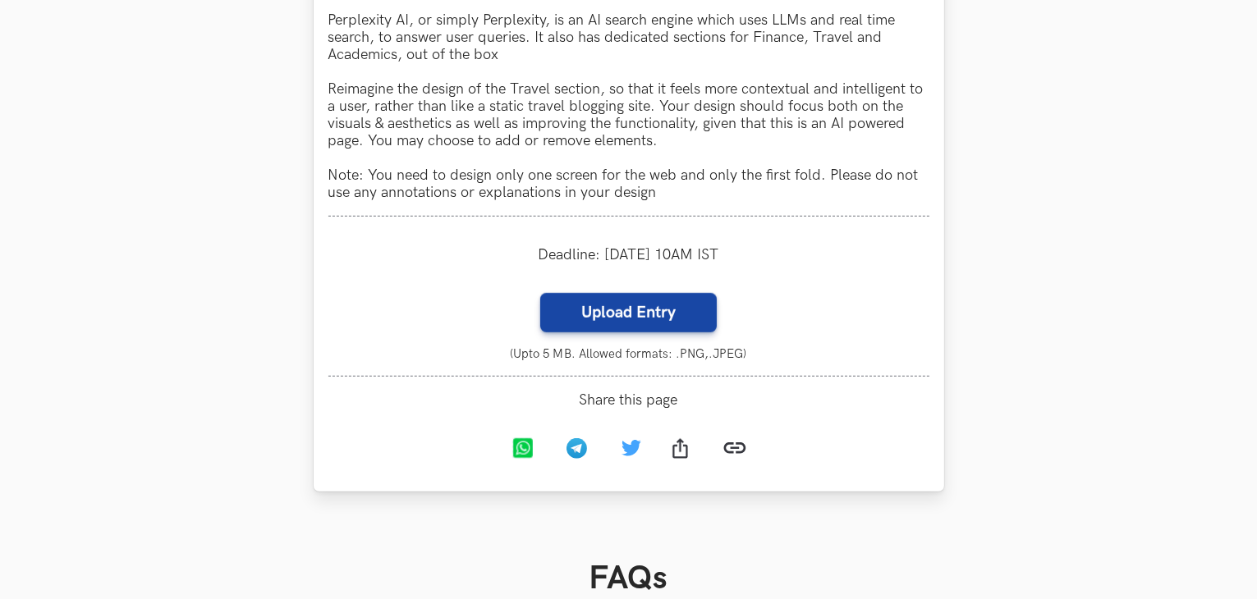
scroll to position [1067, 0]
click at [596, 325] on label "Upload Entry" at bounding box center [628, 311] width 177 height 39
click at [540, 292] on input "Upload Entry" at bounding box center [539, 291] width 1 height 1
click at [655, 316] on label "Upload Entry" at bounding box center [628, 311] width 177 height 39
click at [540, 292] on input "Upload Entry" at bounding box center [539, 291] width 1 height 1
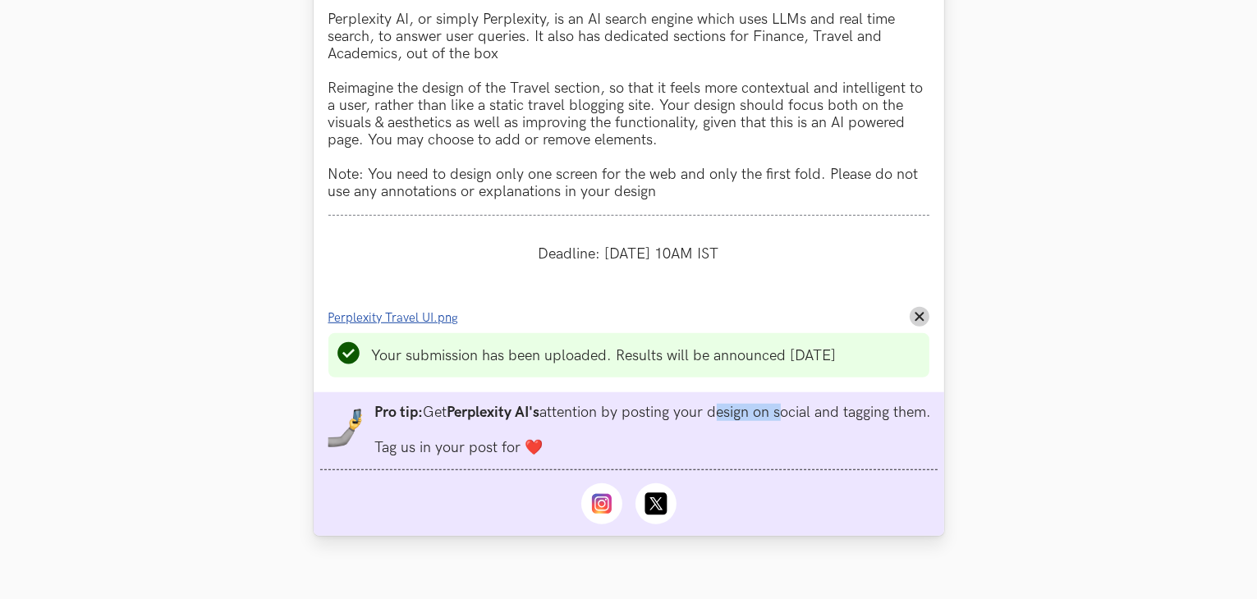
drag, startPoint x: 716, startPoint y: 426, endPoint x: 781, endPoint y: 424, distance: 64.9
click at [781, 424] on li "Pro tip: Get Perplexity AI's attention by posting your design on social and tag…" at bounding box center [653, 430] width 557 height 53
click at [650, 516] on icon at bounding box center [655, 504] width 22 height 22
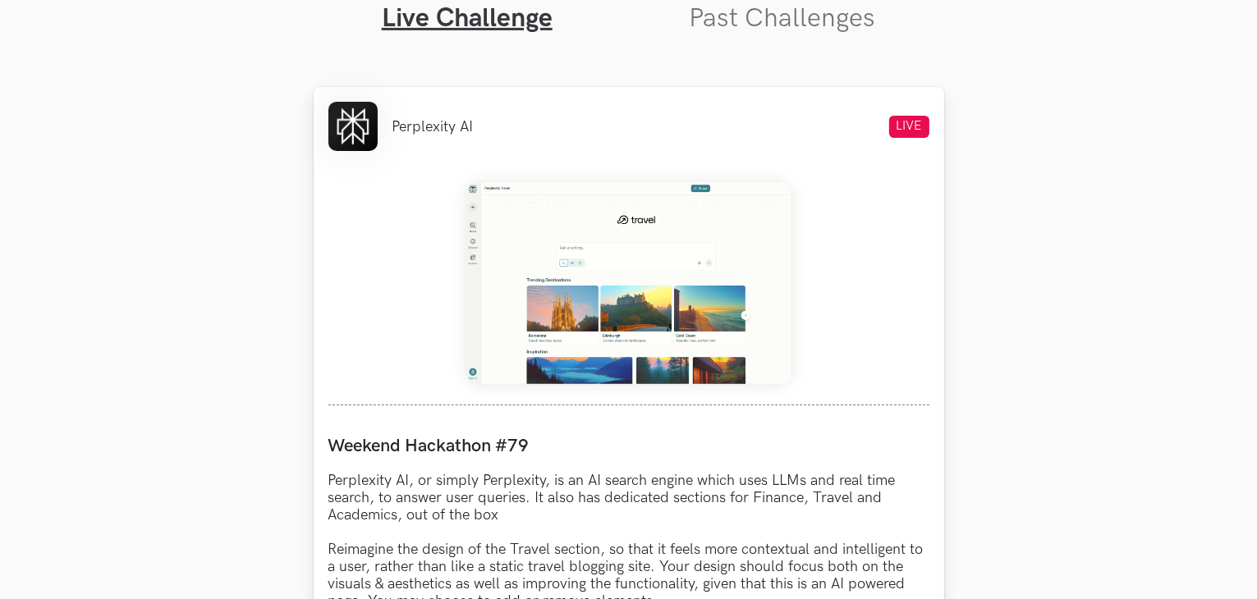
scroll to position [609, 0]
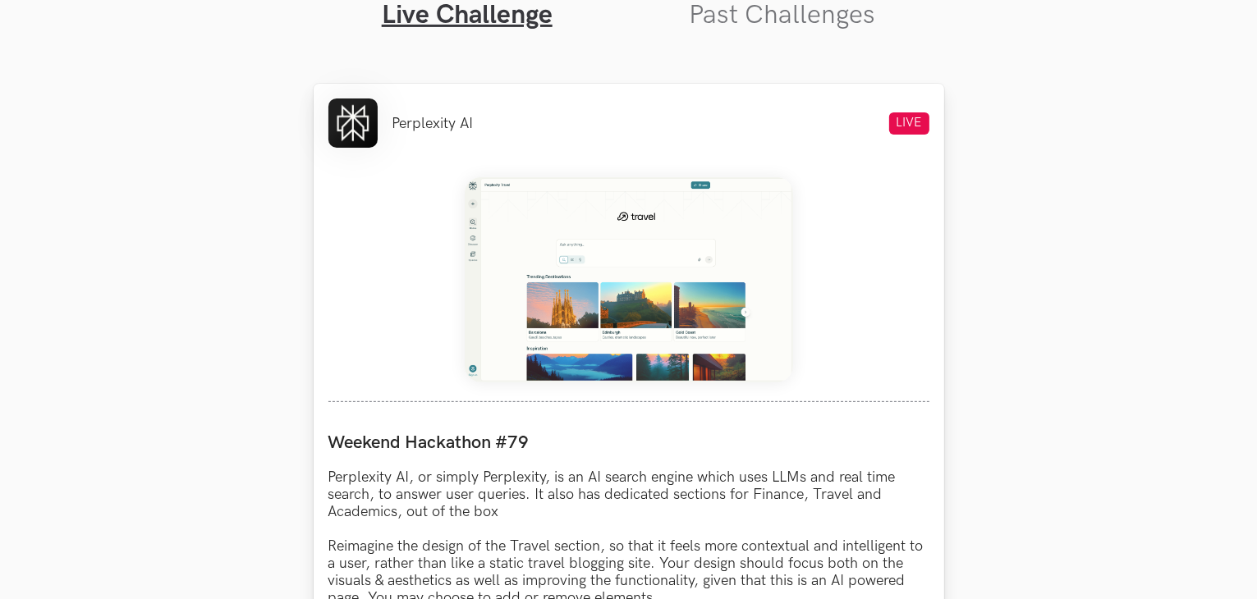
click at [625, 223] on img at bounding box center [629, 279] width 328 height 205
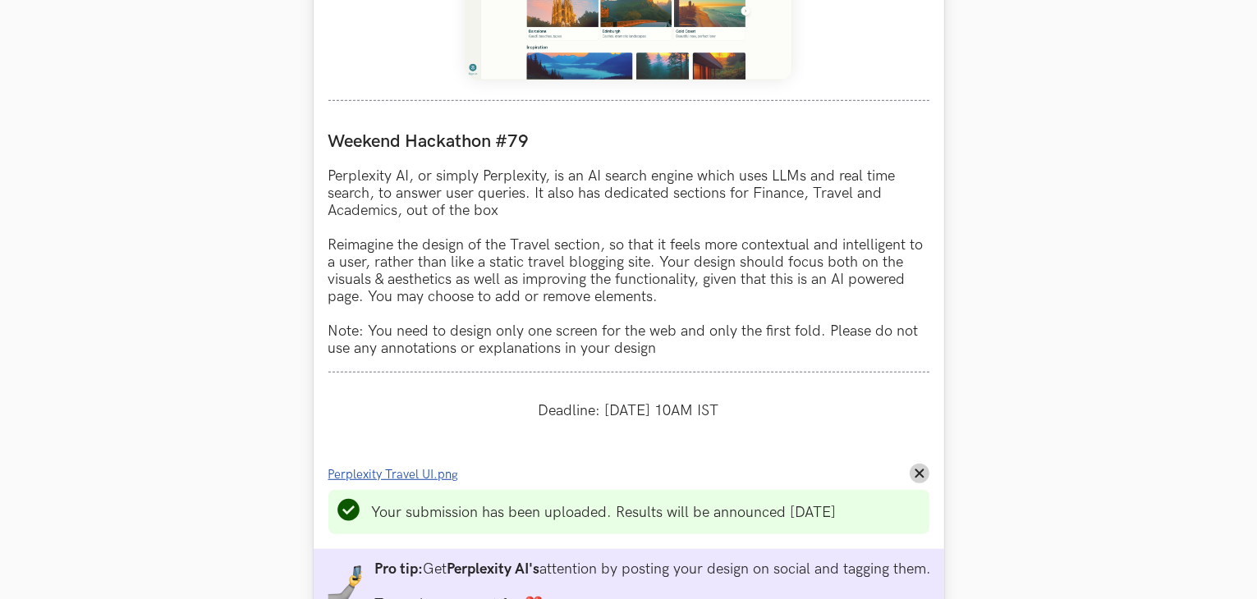
scroll to position [1148, 0]
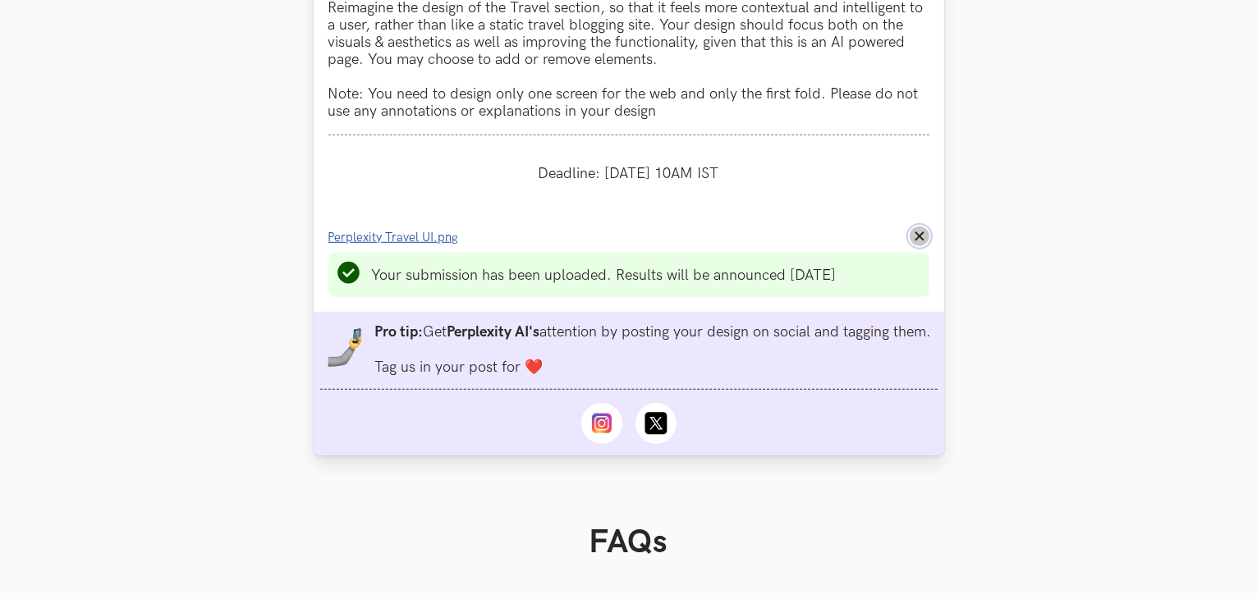
click at [913, 239] on button "Remove File" at bounding box center [920, 237] width 20 height 20
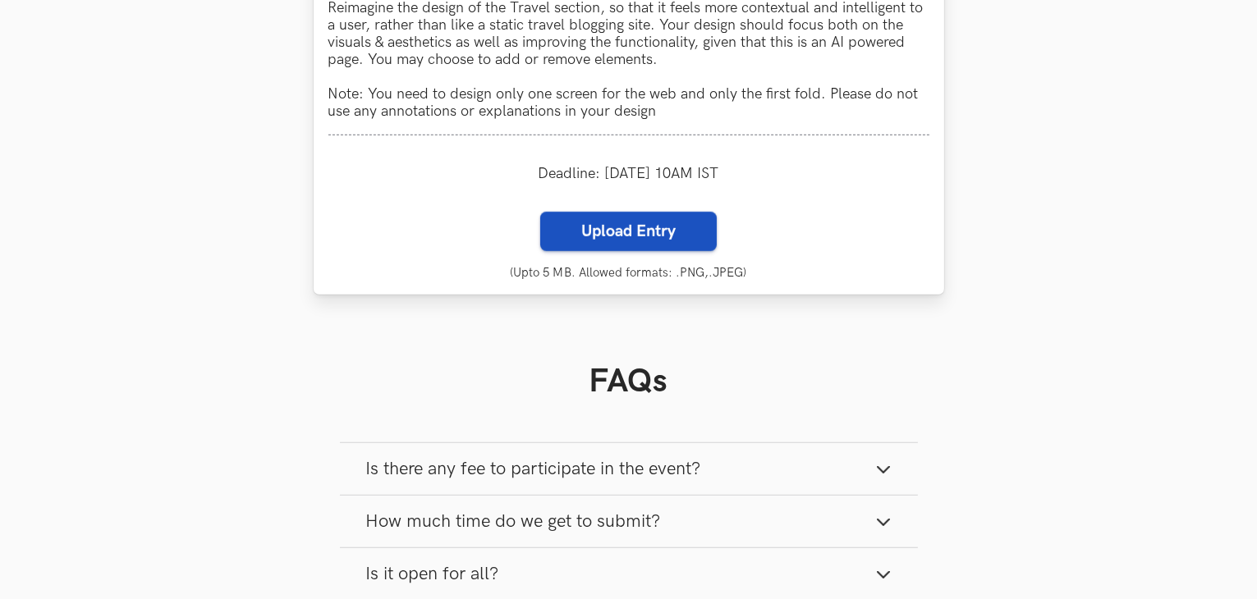
click at [630, 246] on label "Upload Entry" at bounding box center [628, 231] width 177 height 39
click at [540, 212] on input "Upload Entry" at bounding box center [539, 211] width 1 height 1
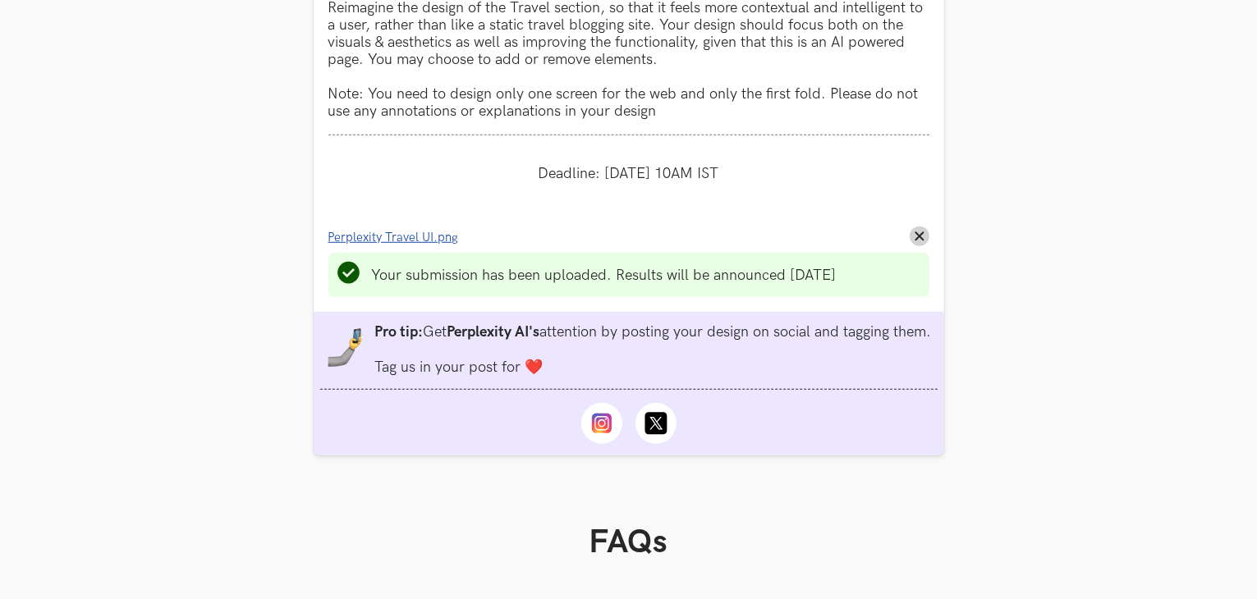
click at [1130, 280] on section "Weekend Hackathons One screen, one product, one weekend Use your design chops t…" at bounding box center [628, 23] width 1257 height 2227
drag, startPoint x: 511, startPoint y: 280, endPoint x: 640, endPoint y: 282, distance: 128.9
click at [640, 282] on li "Your submission has been uploaded. Results will be announced on Tuesday" at bounding box center [604, 275] width 465 height 17
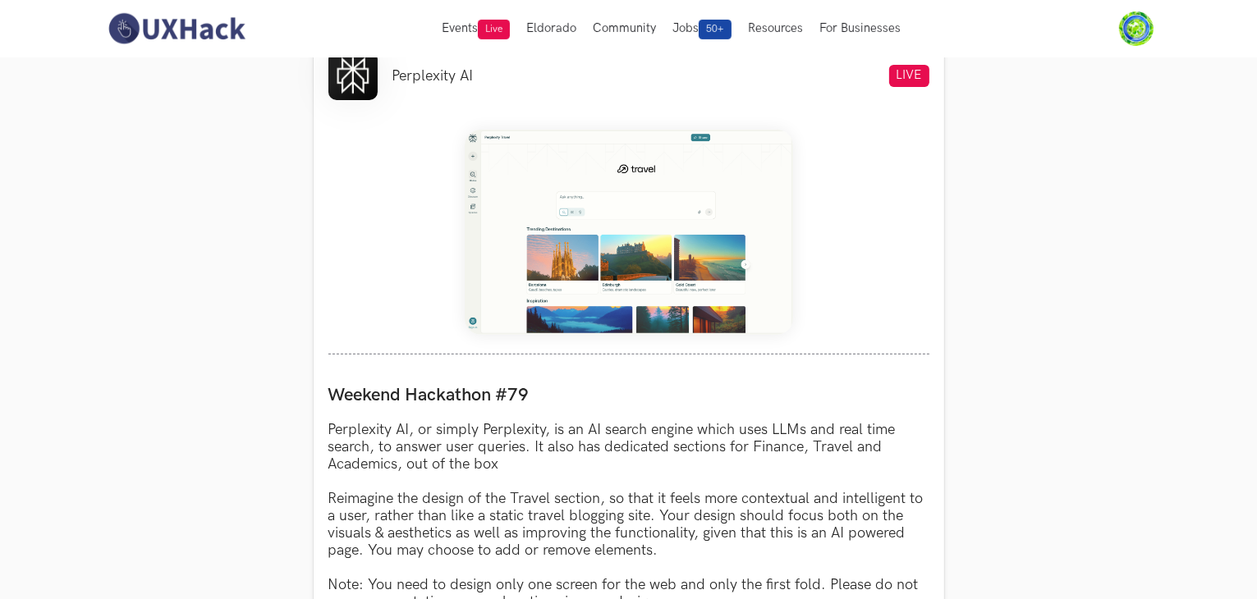
scroll to position [655, 0]
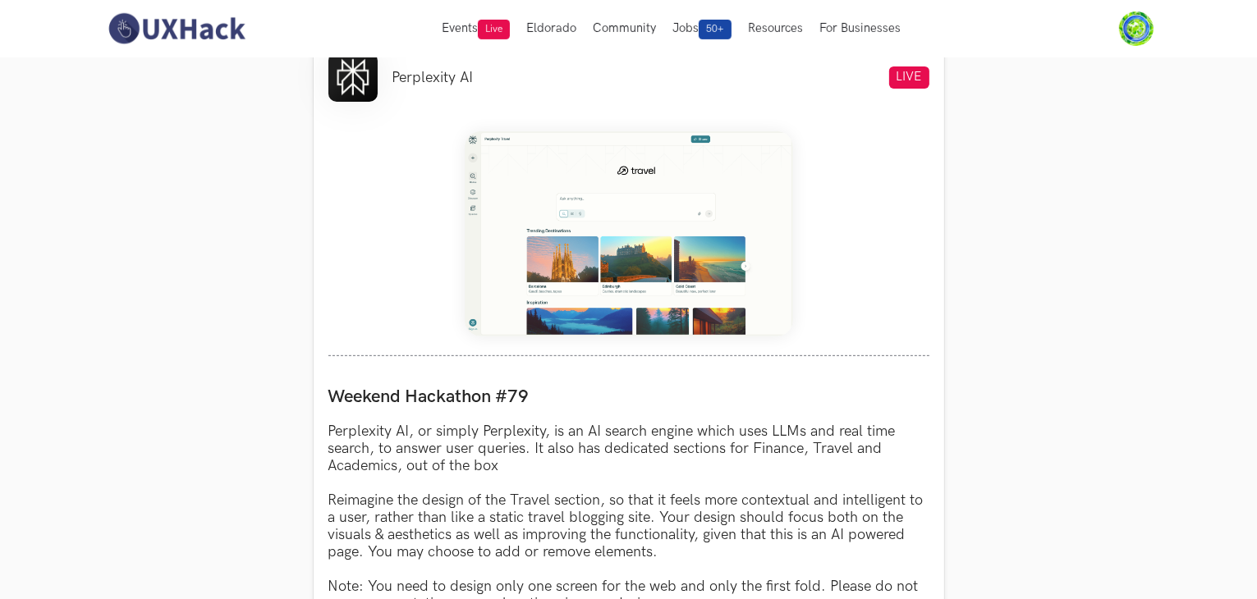
click at [965, 178] on section "Weekend Hackathons One screen, one product, one weekend Use your design chops t…" at bounding box center [628, 515] width 1257 height 2227
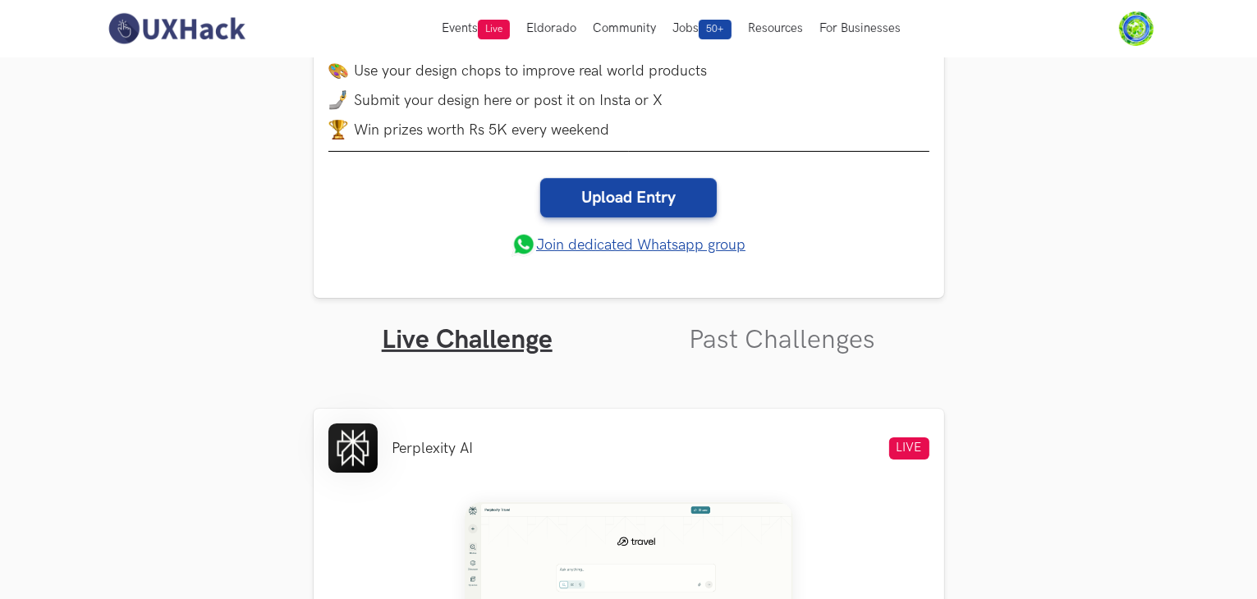
scroll to position [80, 0]
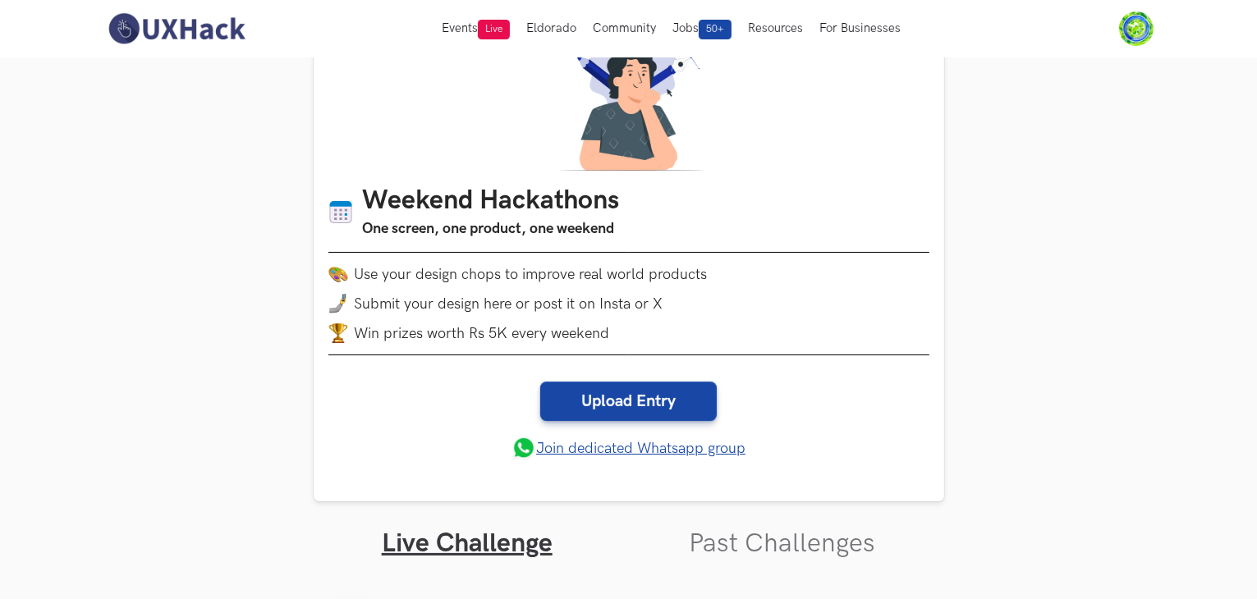
click at [149, 25] on img at bounding box center [176, 28] width 146 height 34
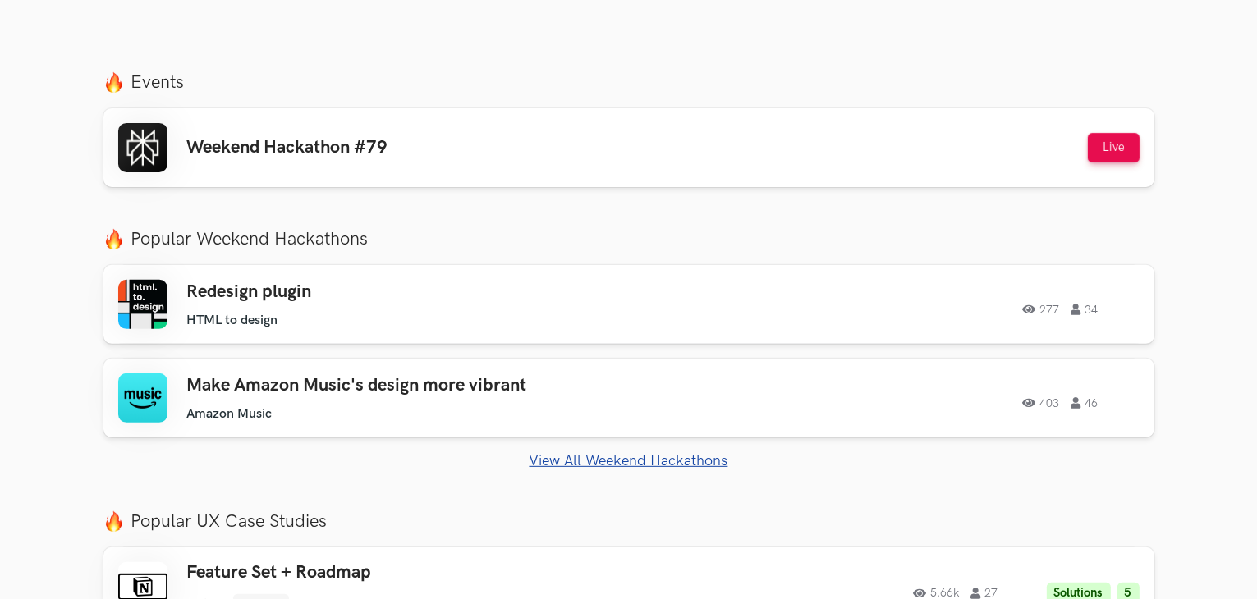
scroll to position [575, 0]
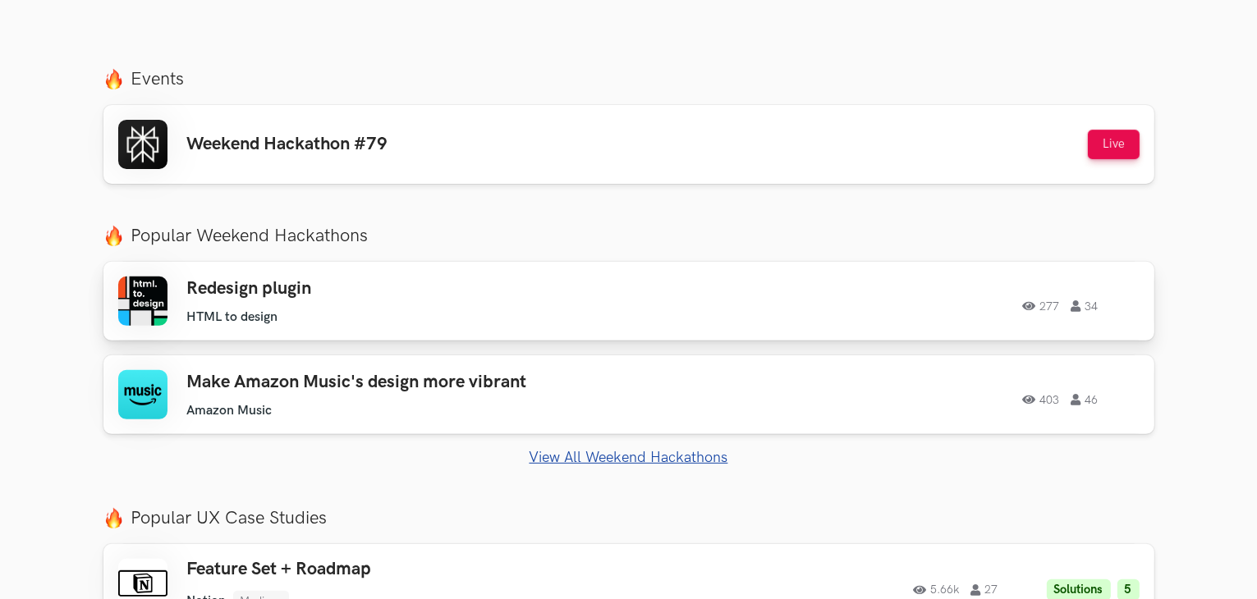
click at [502, 290] on h3 "Redesign plugin" at bounding box center [420, 288] width 466 height 21
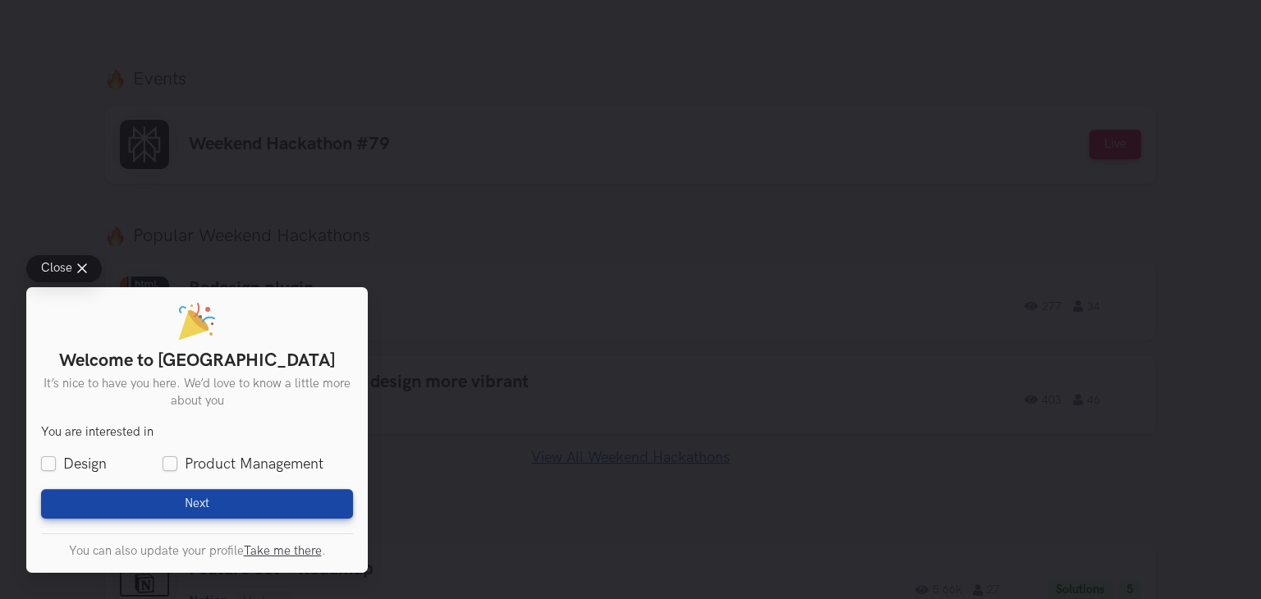
click at [456, 319] on div "Close Welcome to UXHack It’s nice to have you here. We’d love to know a little …" at bounding box center [630, 299] width 1261 height 599
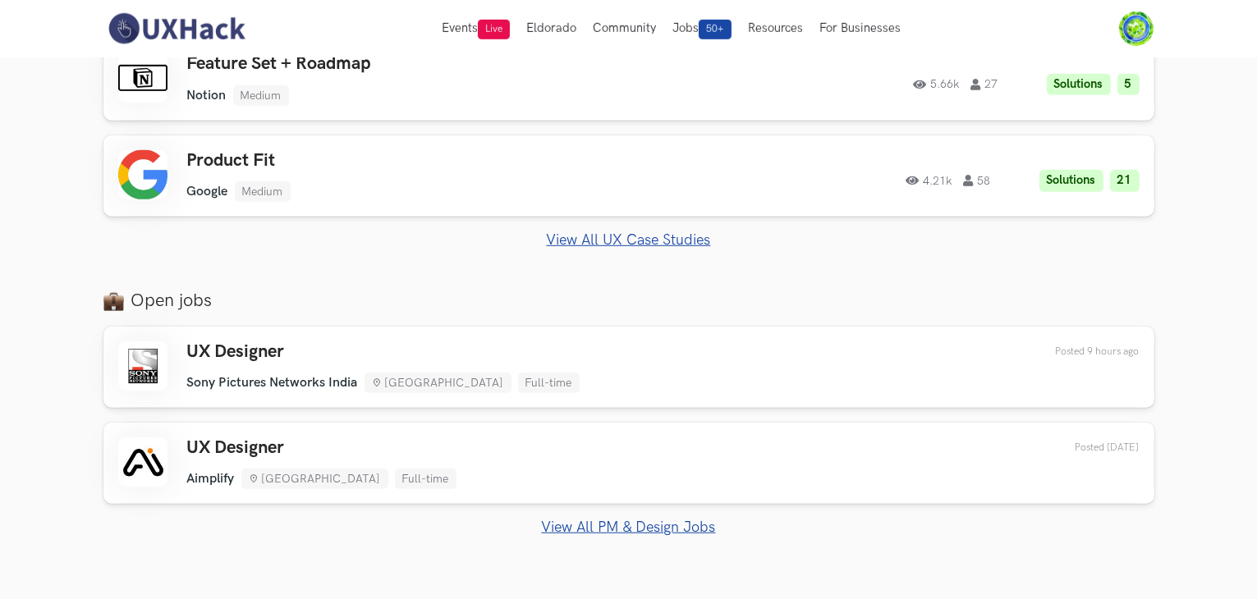
scroll to position [1015, 0]
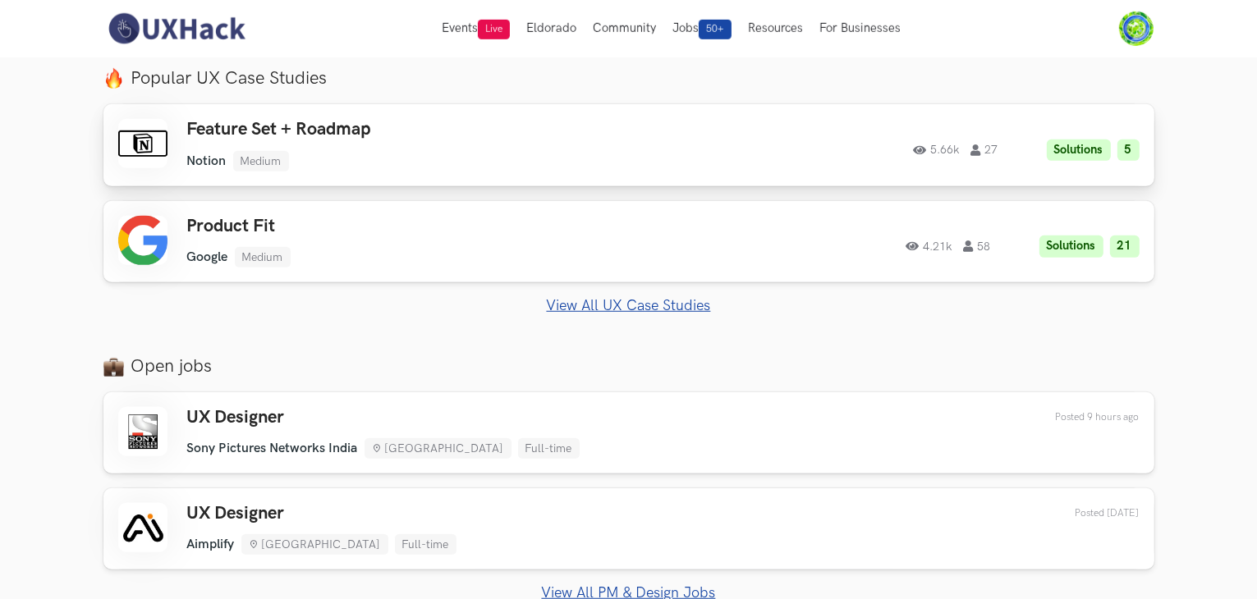
click at [377, 144] on div "Feature Set + Roadmap Notion Medium Notion Medium Solutions 5 5.66k 27" at bounding box center [420, 145] width 466 height 52
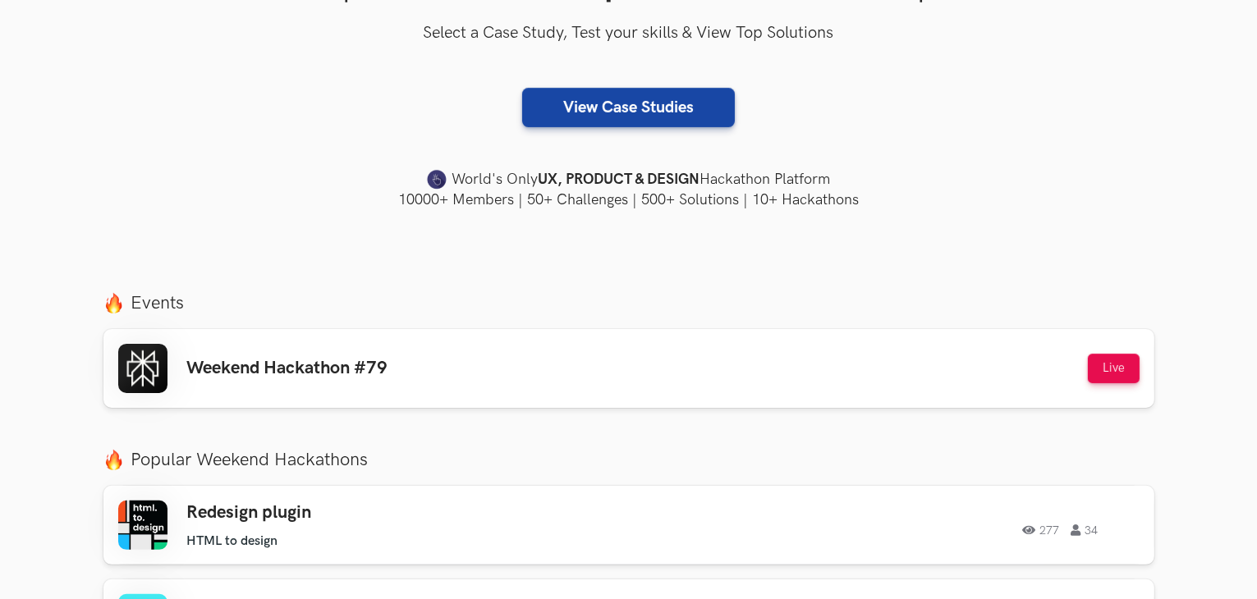
scroll to position [0, 0]
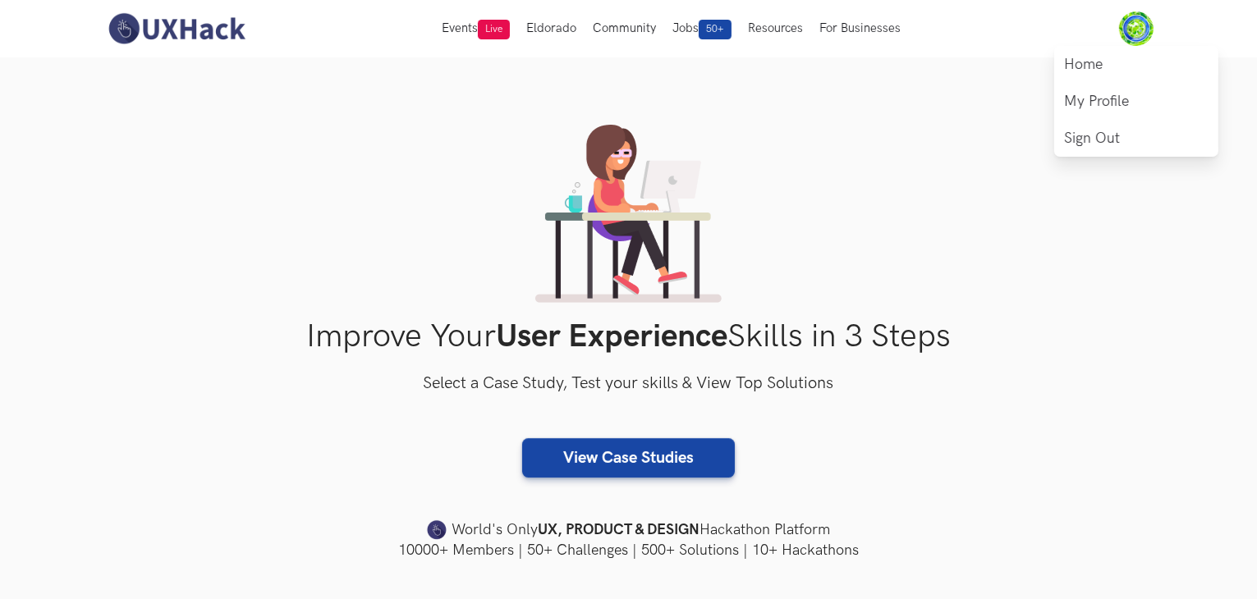
click at [1141, 22] on img at bounding box center [1136, 28] width 34 height 34
click at [1115, 62] on link "Home" at bounding box center [1136, 64] width 164 height 37
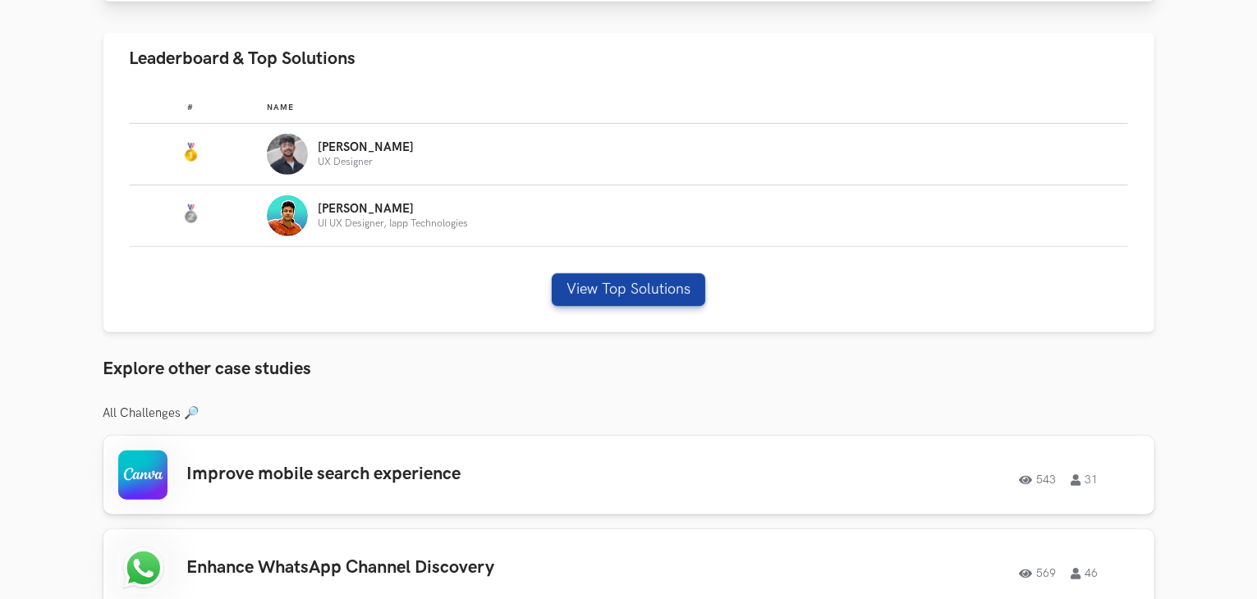
scroll to position [834, 0]
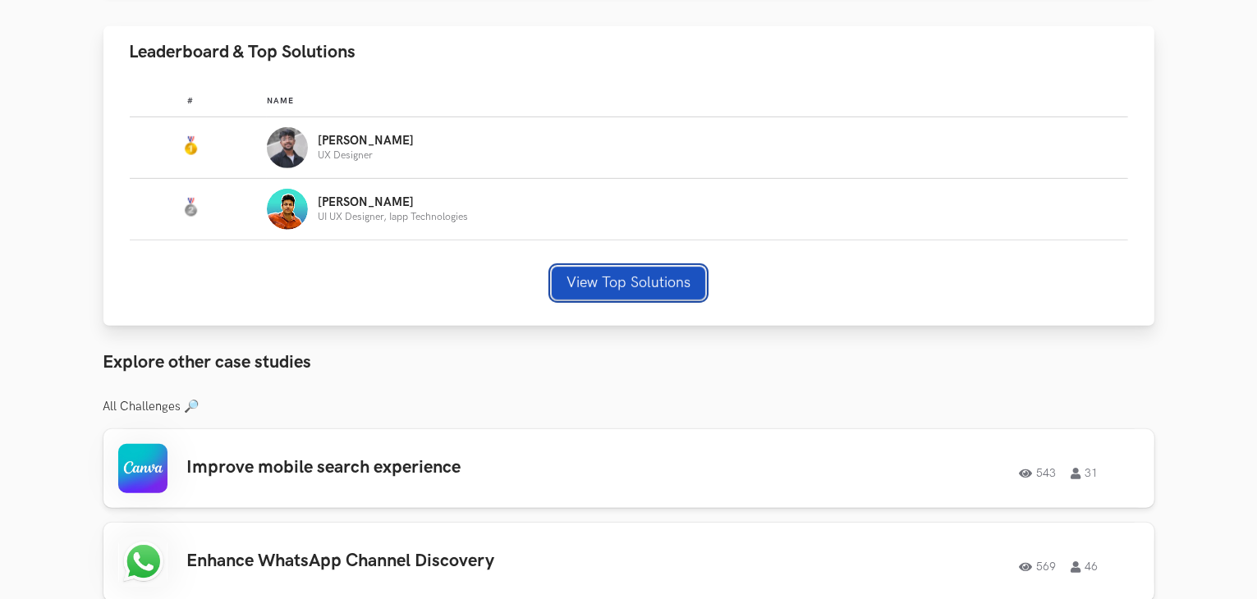
click at [624, 291] on button "View Top Solutions" at bounding box center [629, 283] width 154 height 33
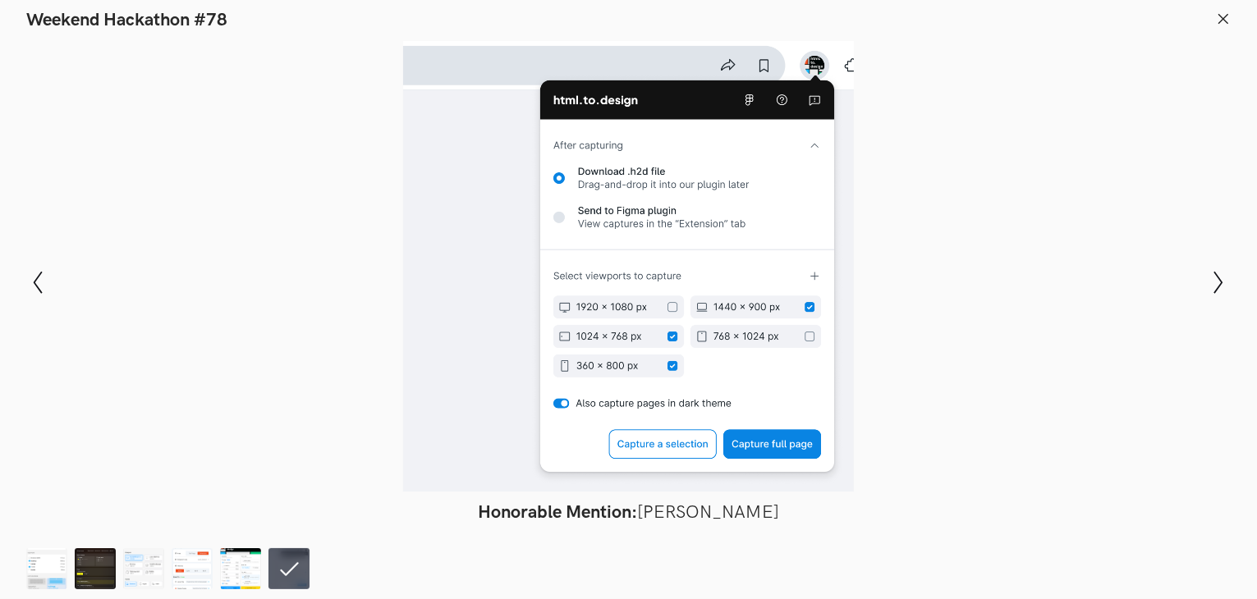
click at [243, 241] on div at bounding box center [628, 266] width 1137 height 451
click at [918, 172] on div at bounding box center [628, 266] width 1137 height 451
click at [1222, 15] on icon at bounding box center [1223, 18] width 15 height 15
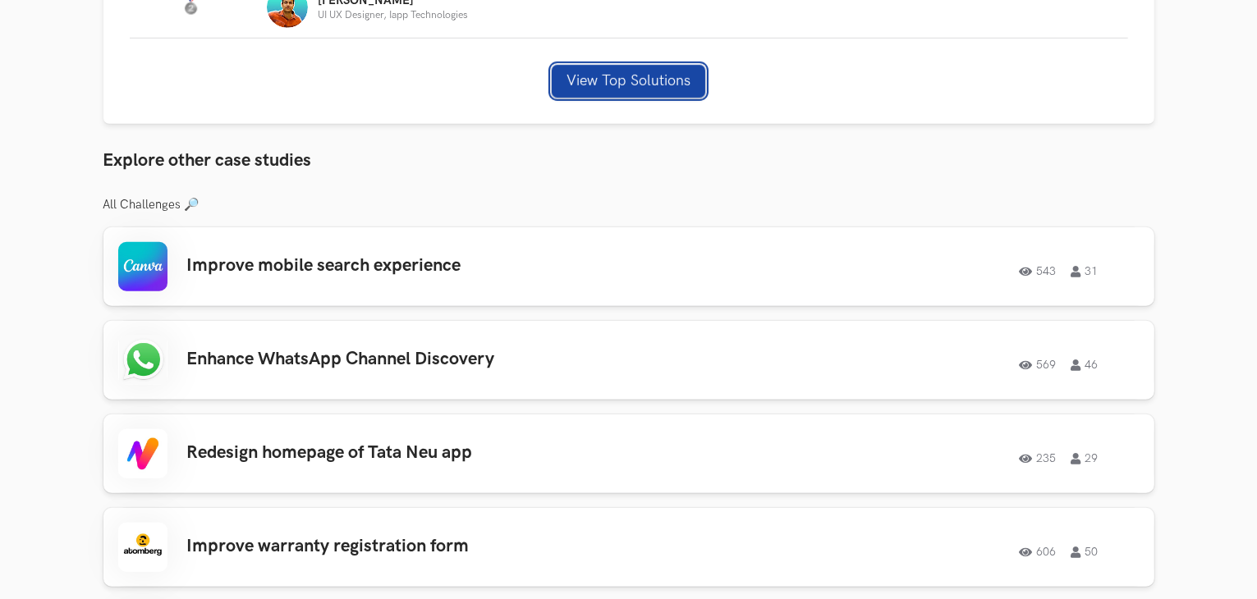
scroll to position [1037, 0]
click at [420, 369] on h3 "Enhance WhatsApp Channel Discovery" at bounding box center [420, 358] width 466 height 21
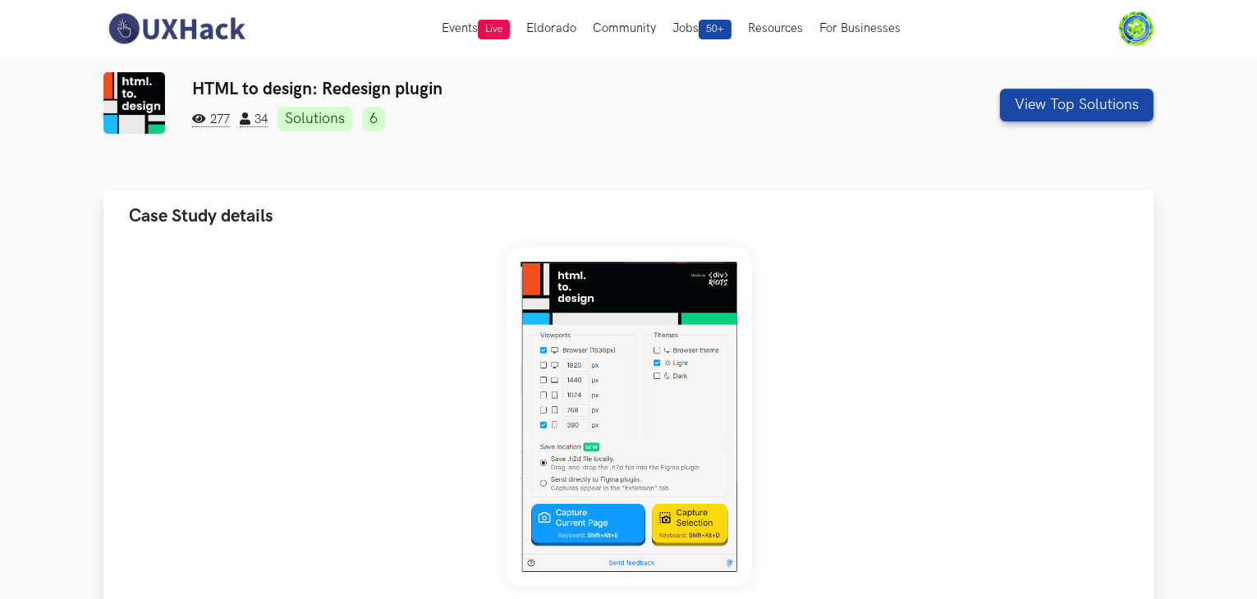
scroll to position [0, 0]
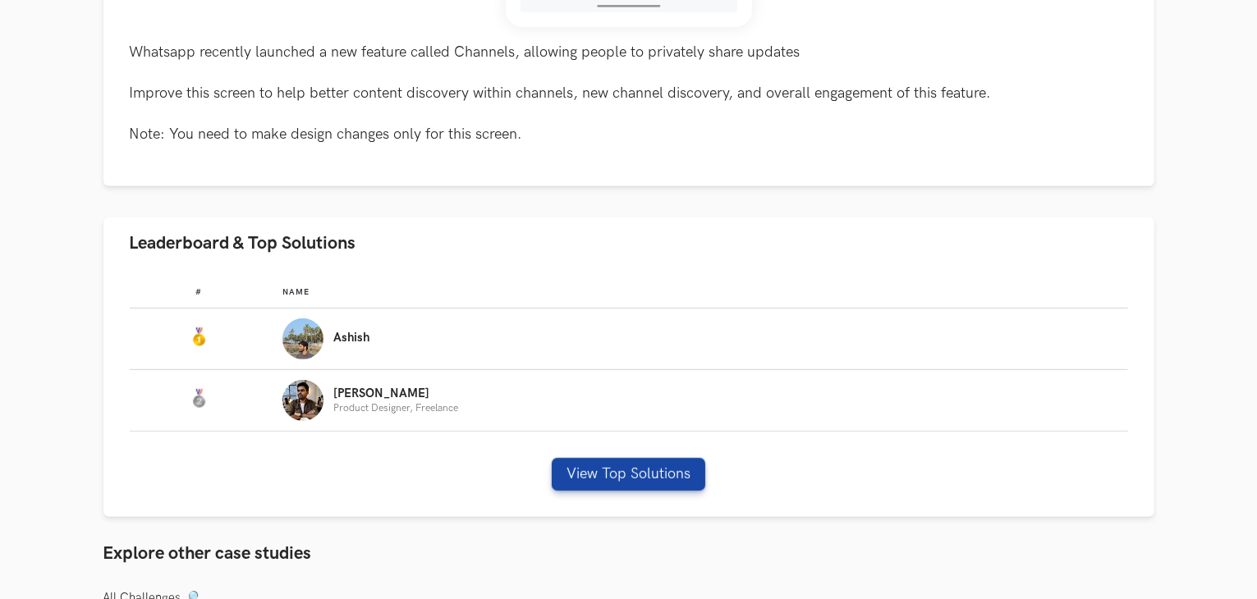
scroll to position [788, 0]
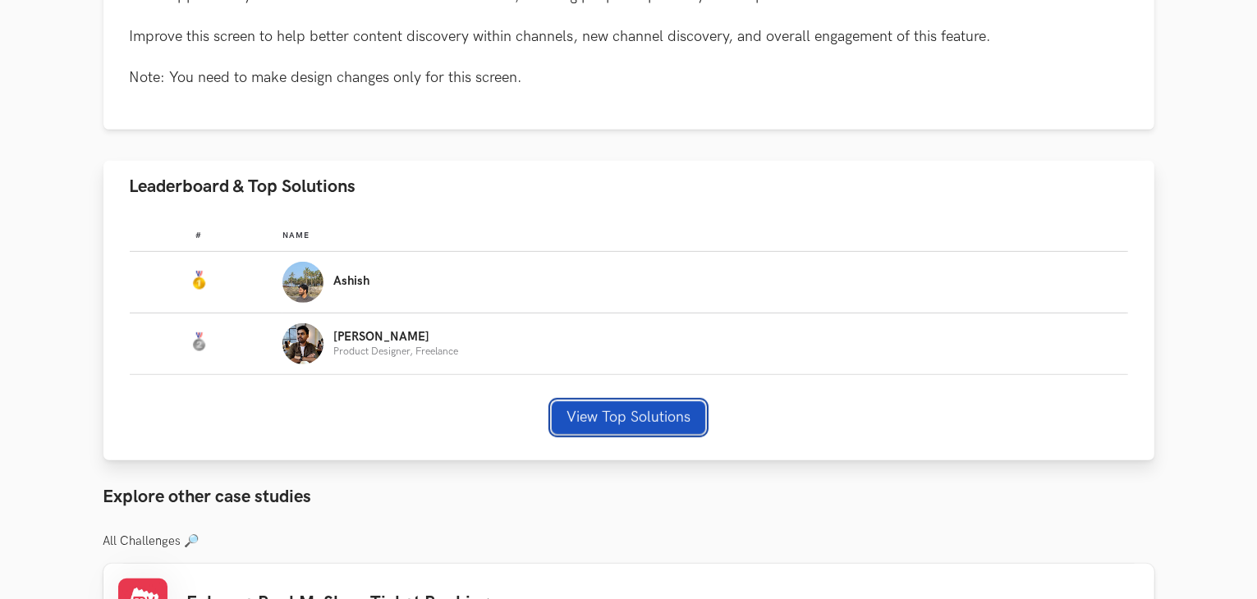
click at [607, 421] on button "View Top Solutions" at bounding box center [629, 417] width 154 height 33
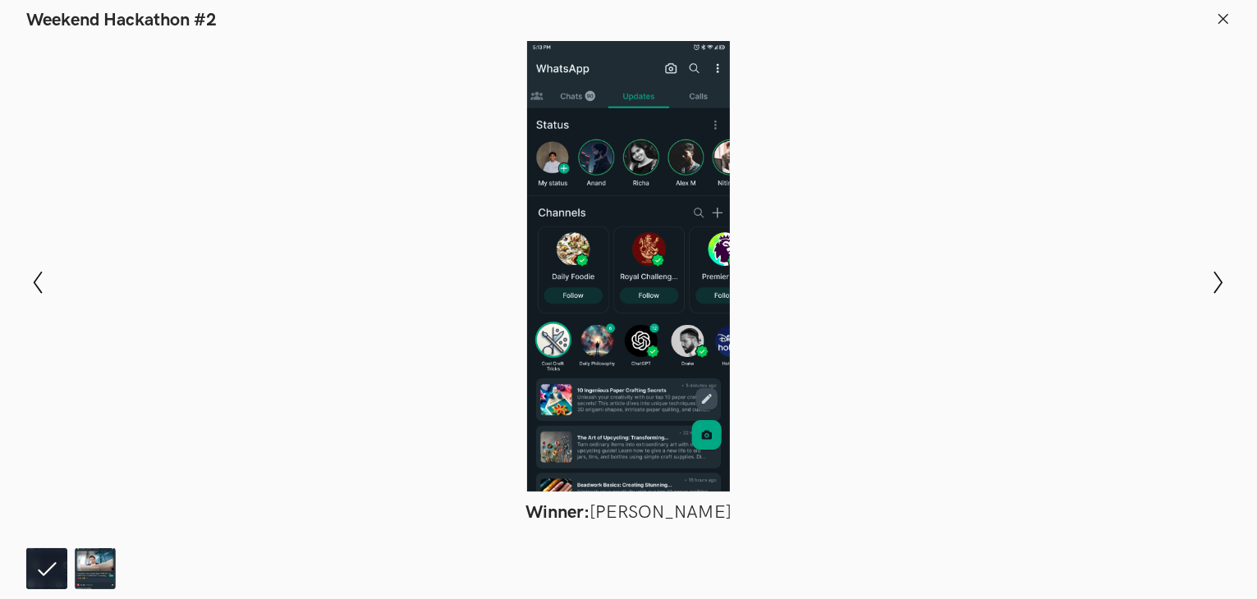
click at [1223, 17] on icon at bounding box center [1223, 18] width 15 height 15
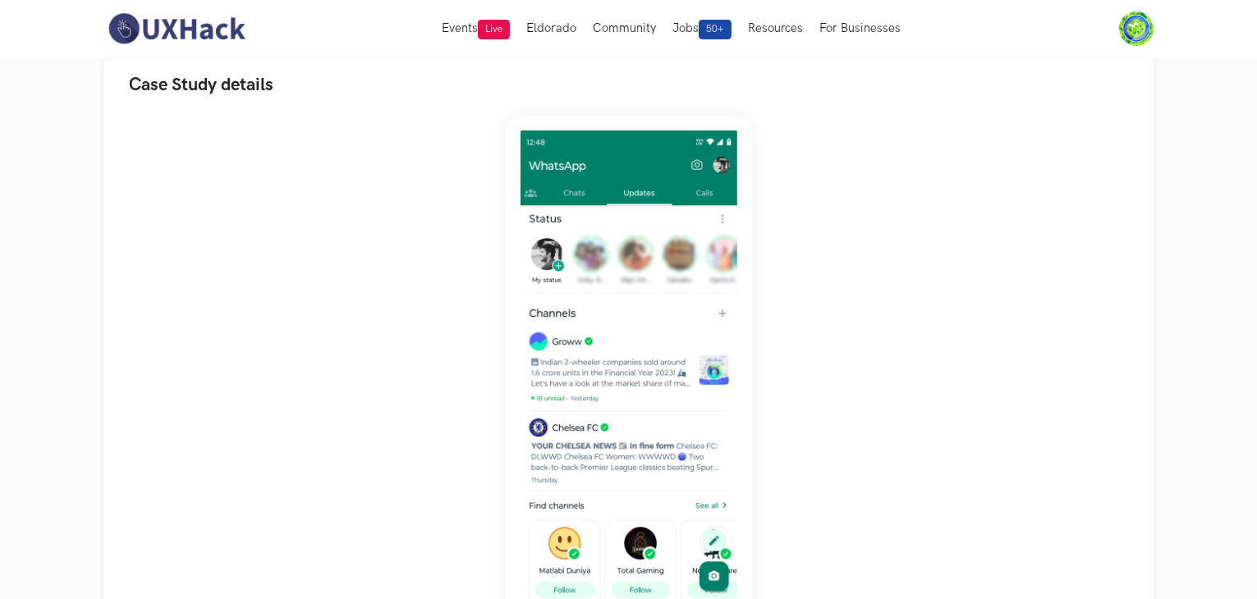
scroll to position [147, 0]
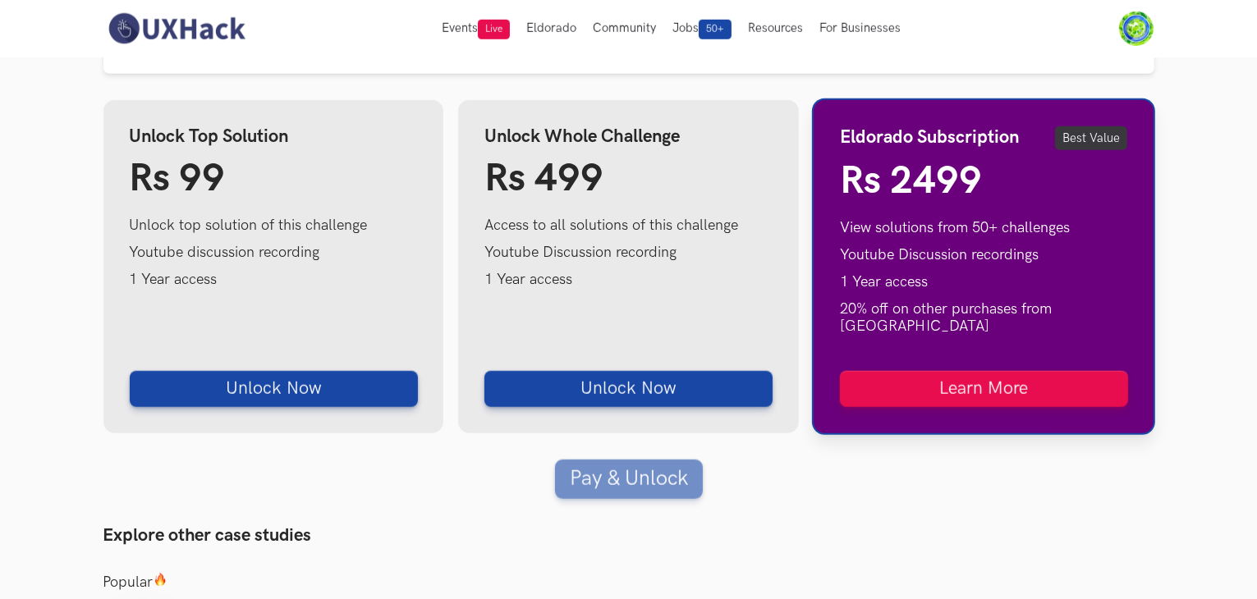
scroll to position [1386, 0]
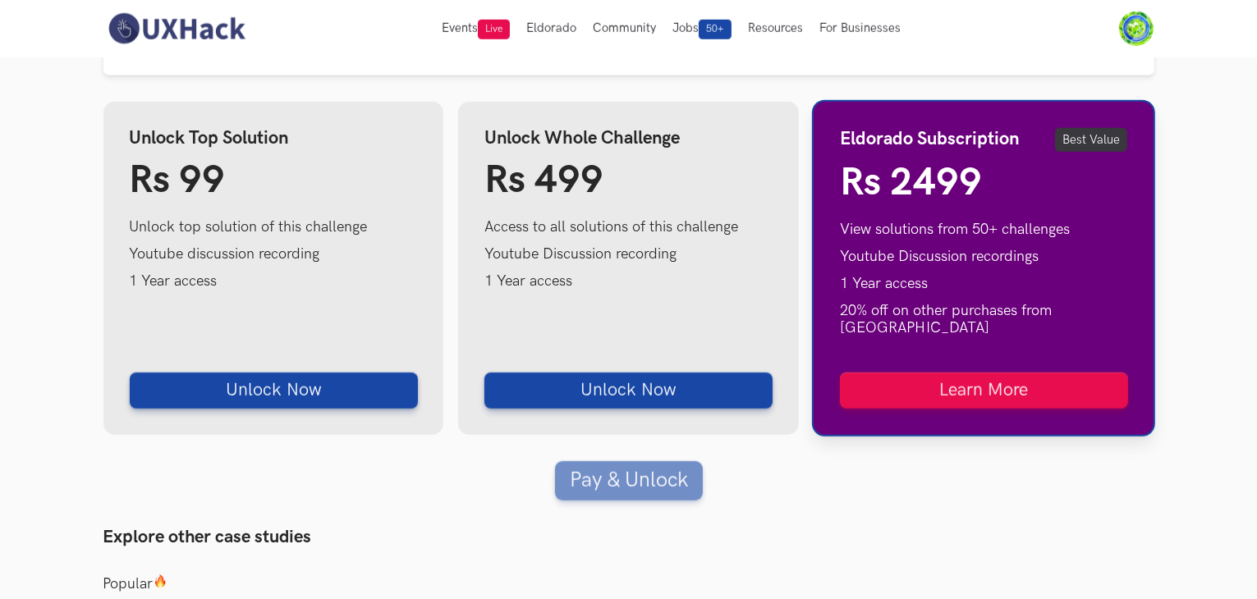
click at [466, 547] on div "Feature Set + Roadmap Case Study on Notion 5.66k 27 Solutions 5 View Free Solut…" at bounding box center [628, 354] width 1051 height 3337
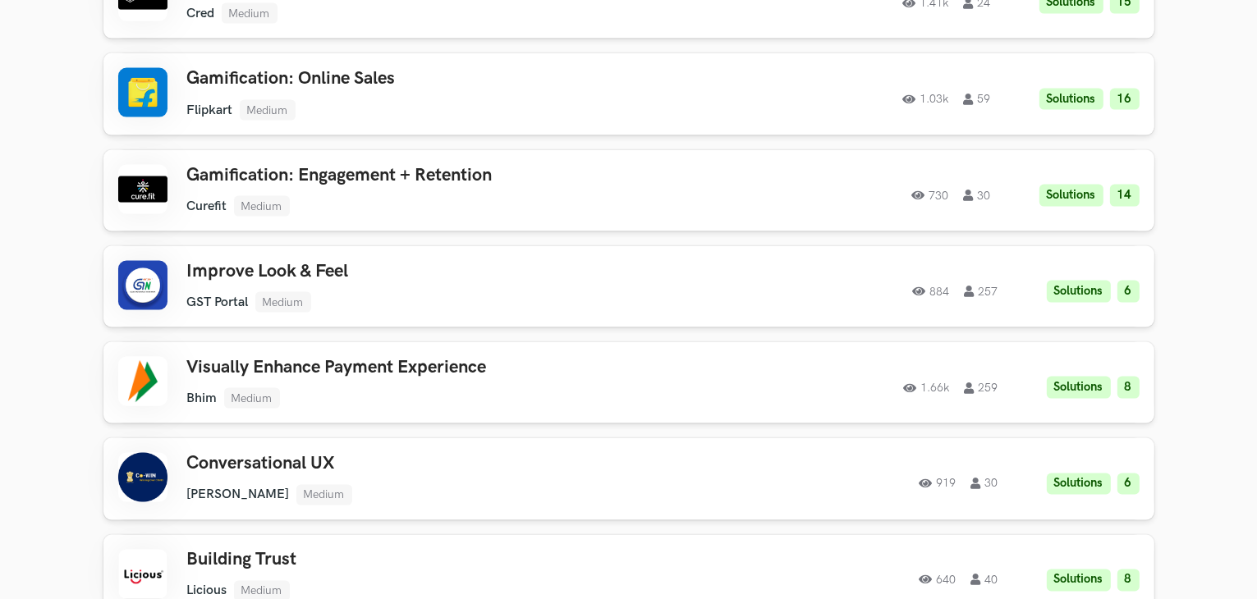
scroll to position [2680, 0]
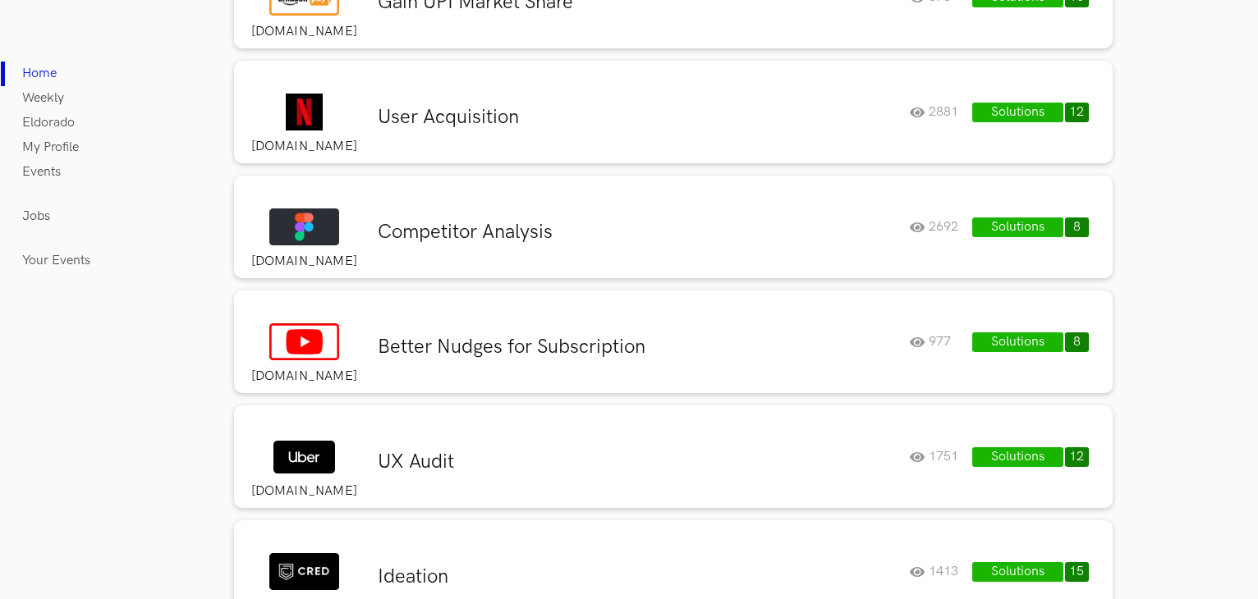
scroll to position [521, 0]
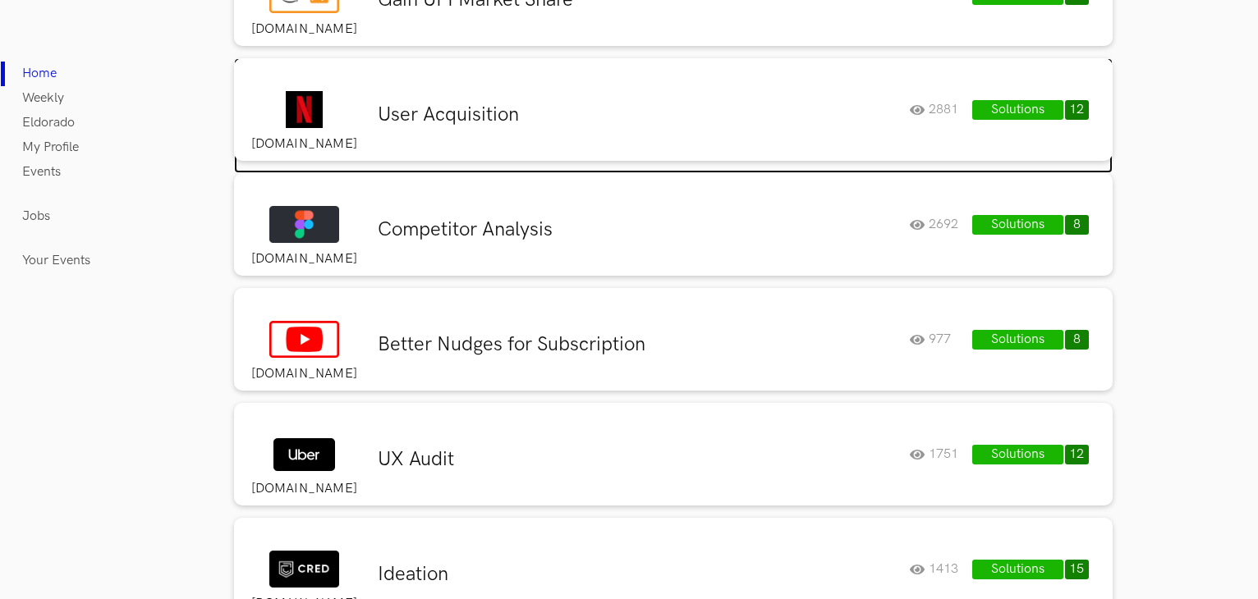
click at [578, 138] on div "[DOMAIN_NAME] User Acquisition 2881 Solutions 12 2881" at bounding box center [673, 109] width 878 height 103
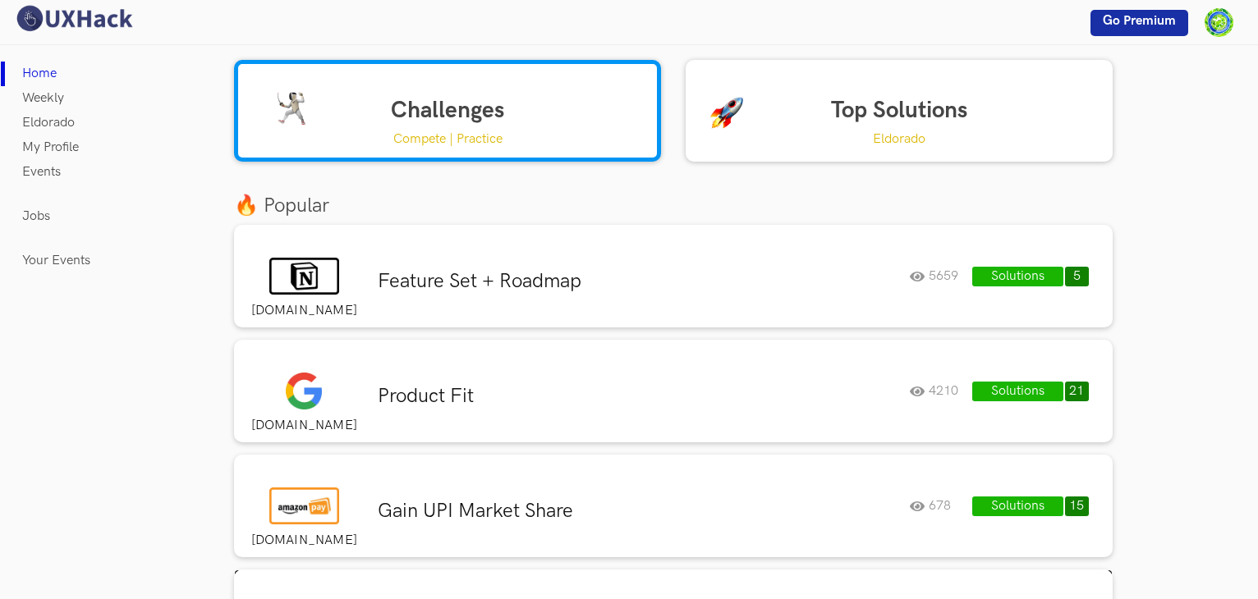
scroll to position [0, 0]
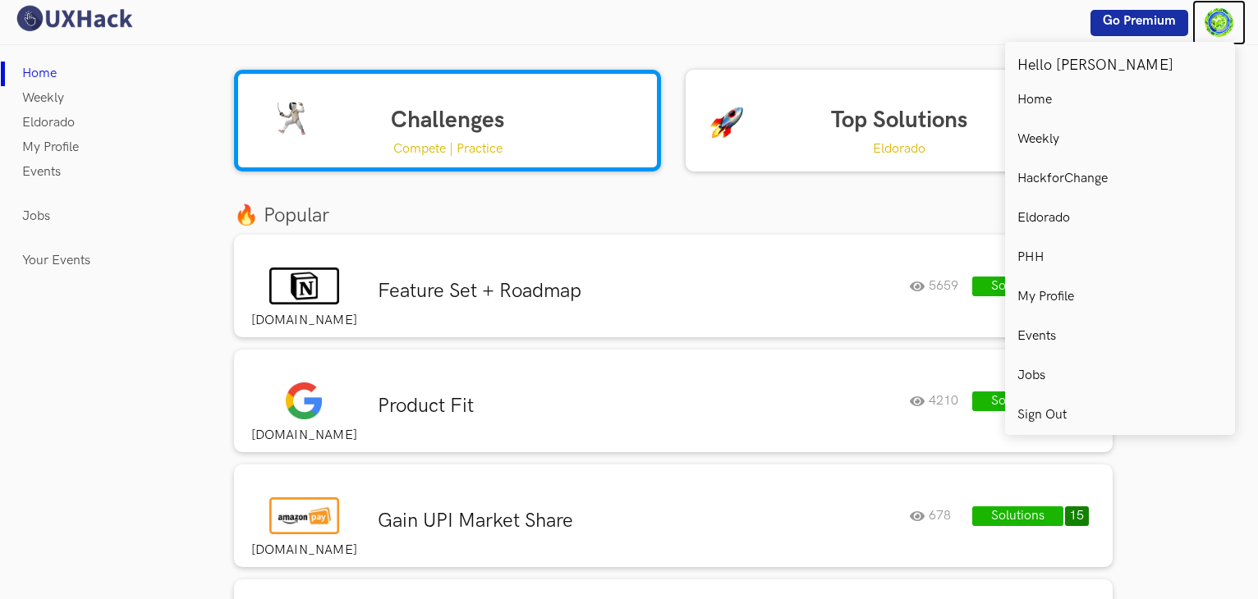
click at [1224, 30] on img at bounding box center [1218, 22] width 29 height 29
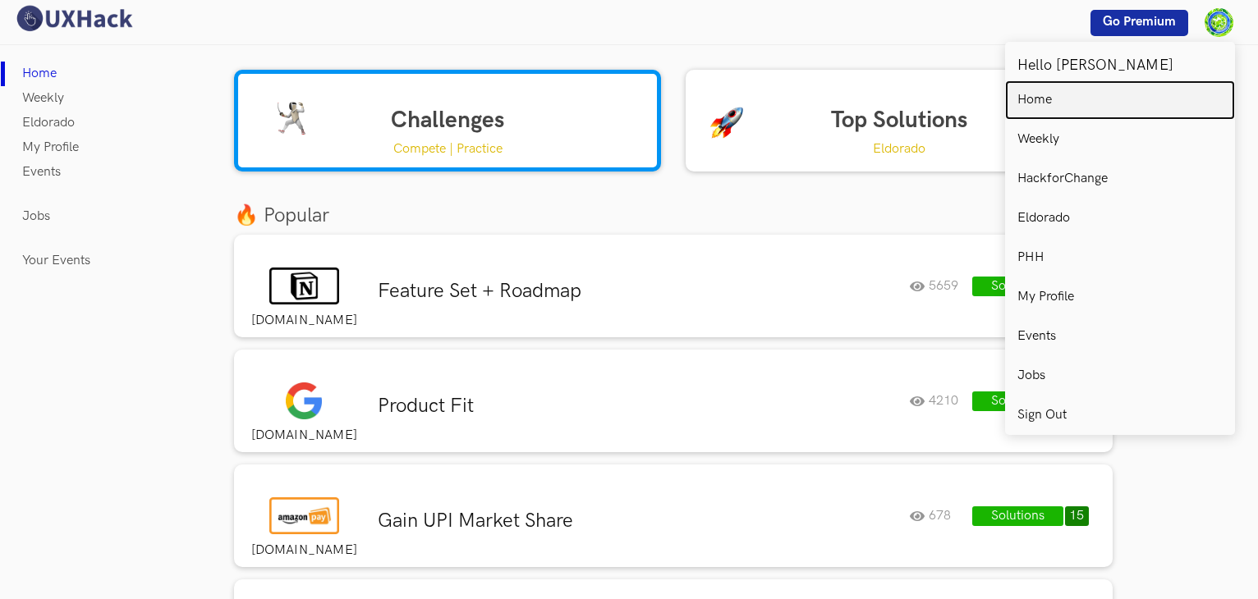
click at [1057, 94] on link "Home" at bounding box center [1120, 99] width 230 height 39
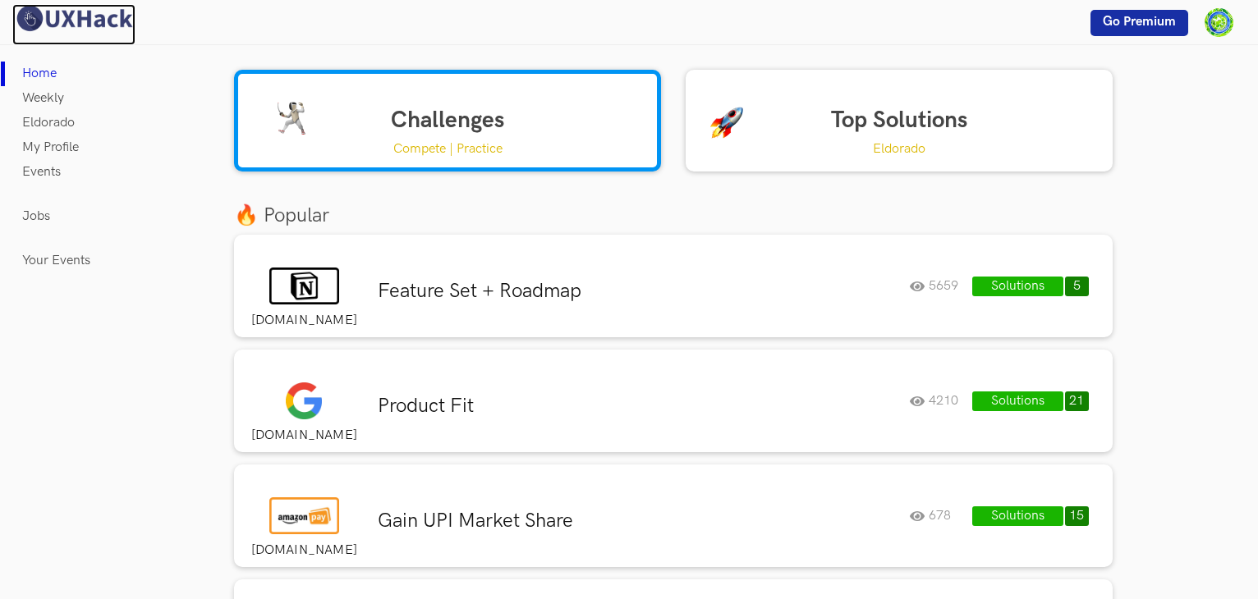
click at [46, 15] on img at bounding box center [73, 18] width 123 height 29
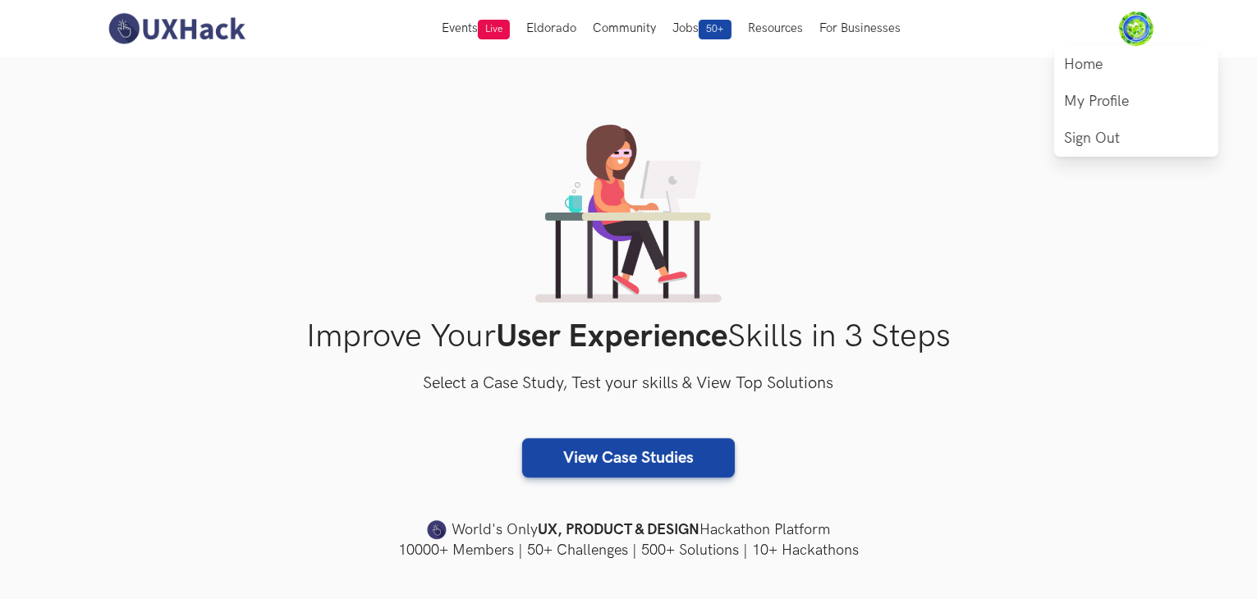
click at [1136, 37] on img at bounding box center [1136, 28] width 34 height 34
click at [1107, 96] on link "My Profile" at bounding box center [1136, 101] width 164 height 37
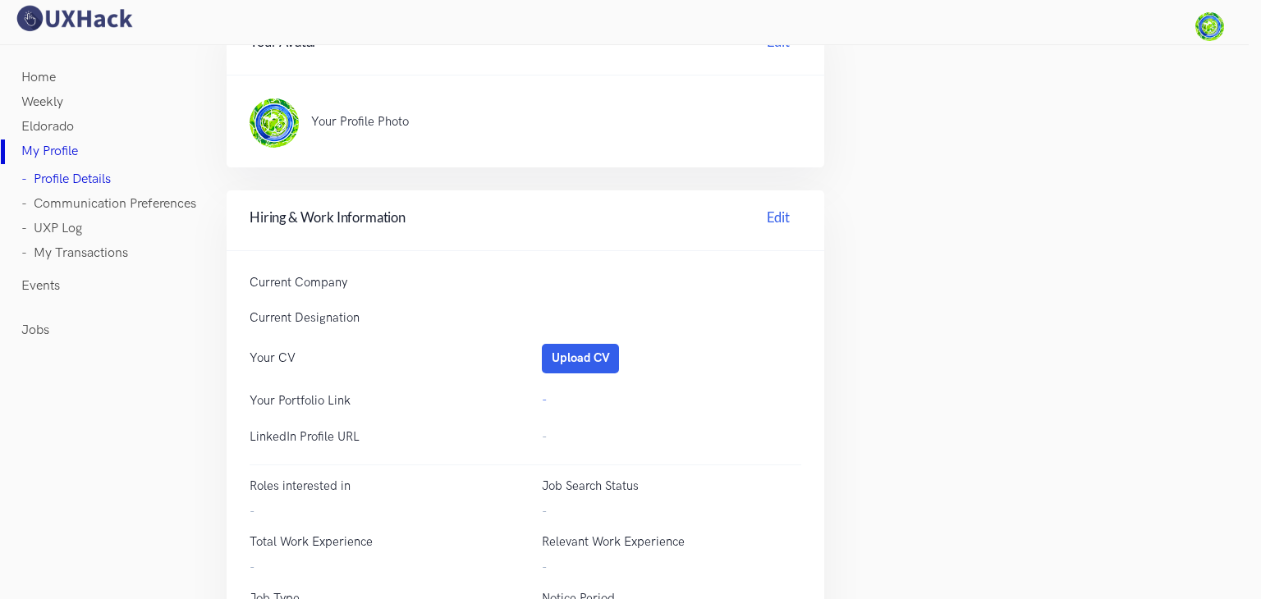
scroll to position [493, 0]
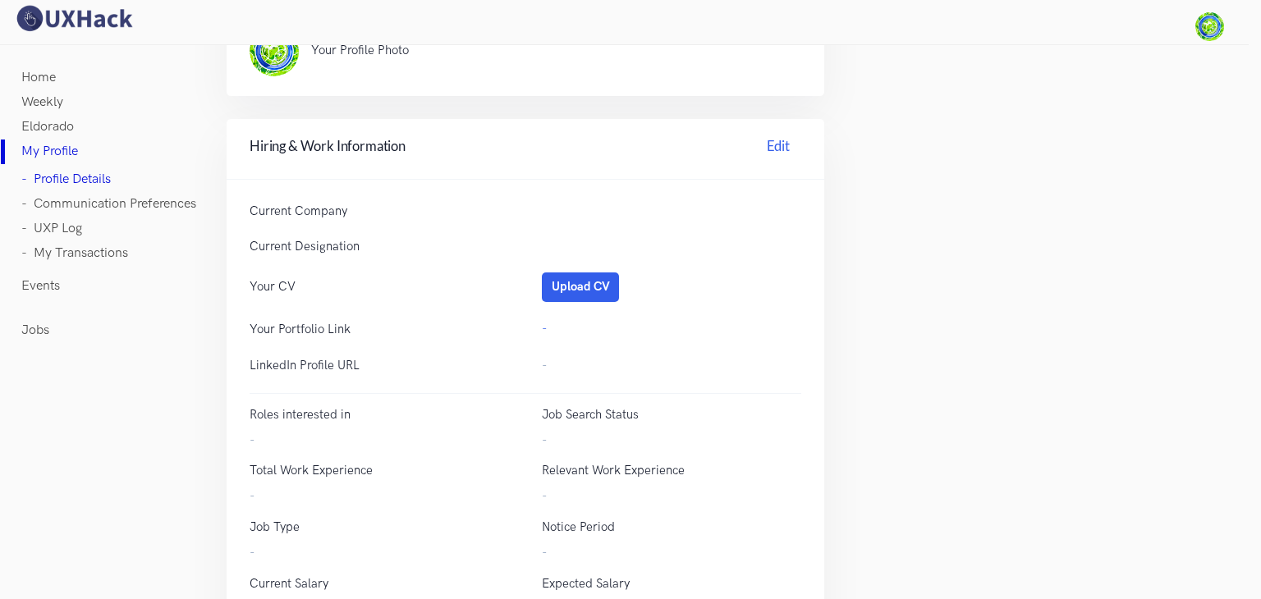
click at [302, 204] on p "Current Company" at bounding box center [379, 211] width 259 height 17
click at [365, 211] on p "Current Company" at bounding box center [379, 211] width 259 height 17
drag, startPoint x: 308, startPoint y: 208, endPoint x: 238, endPoint y: 207, distance: 69.8
click at [240, 207] on div "Current Company" at bounding box center [379, 211] width 292 height 17
click at [238, 207] on div "Current Company" at bounding box center [379, 211] width 292 height 17
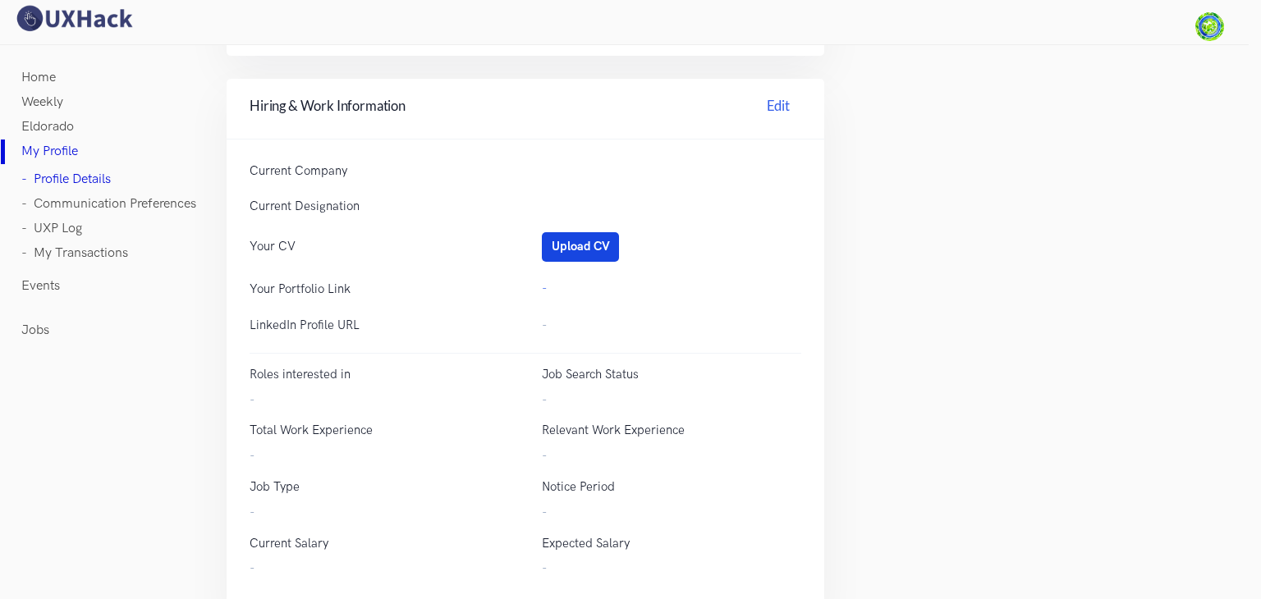
scroll to position [569, 0]
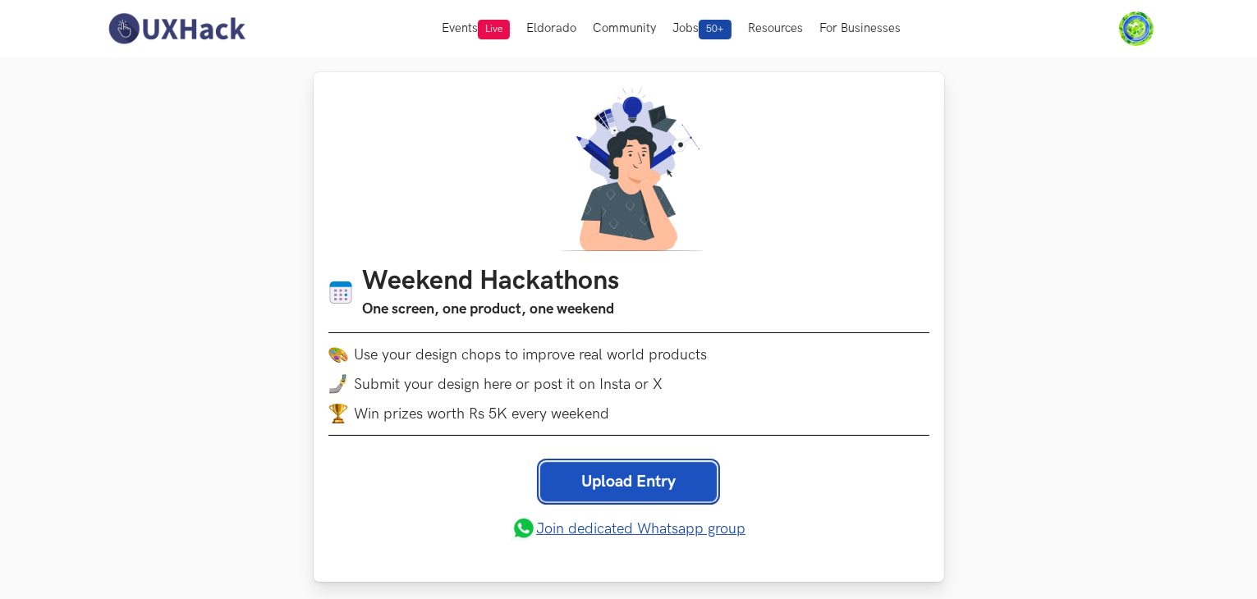
click at [603, 470] on link "Upload Entry" at bounding box center [628, 481] width 177 height 39
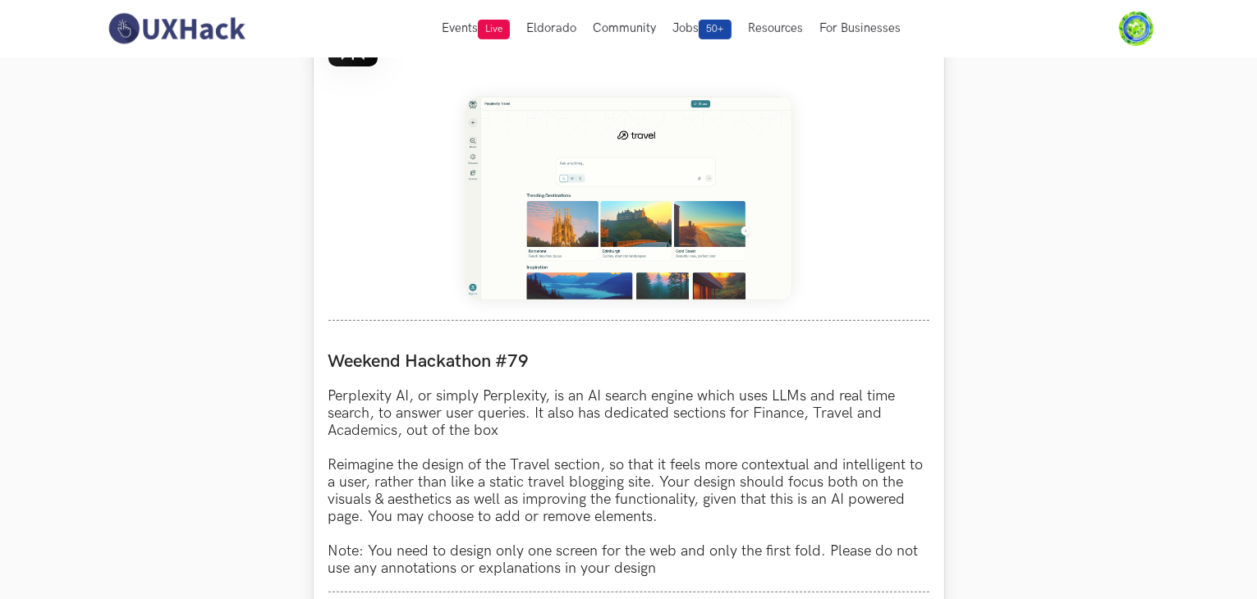
scroll to position [116, 0]
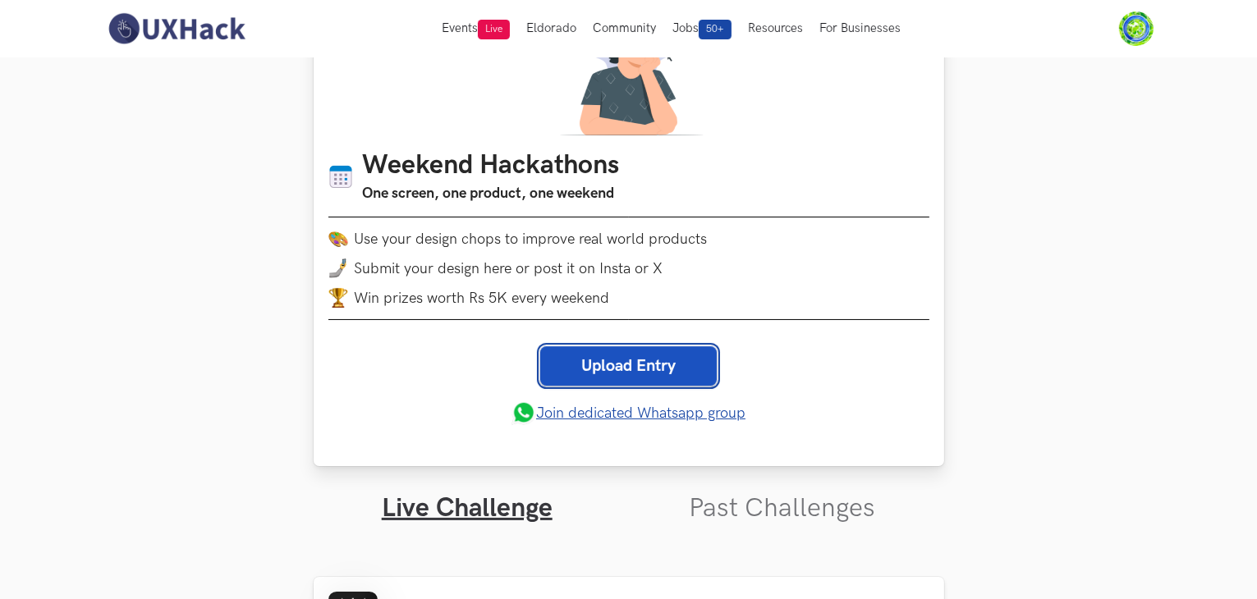
click at [608, 372] on link "Upload Entry" at bounding box center [628, 365] width 177 height 39
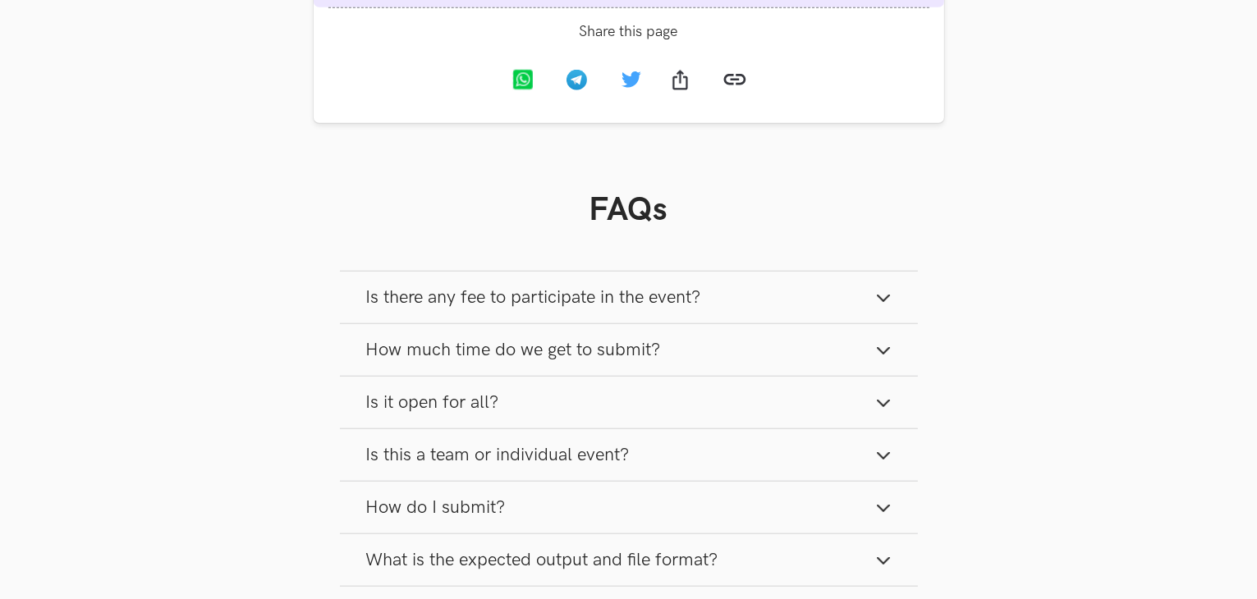
scroll to position [1631, 0]
